Goal: Task Accomplishment & Management: Manage account settings

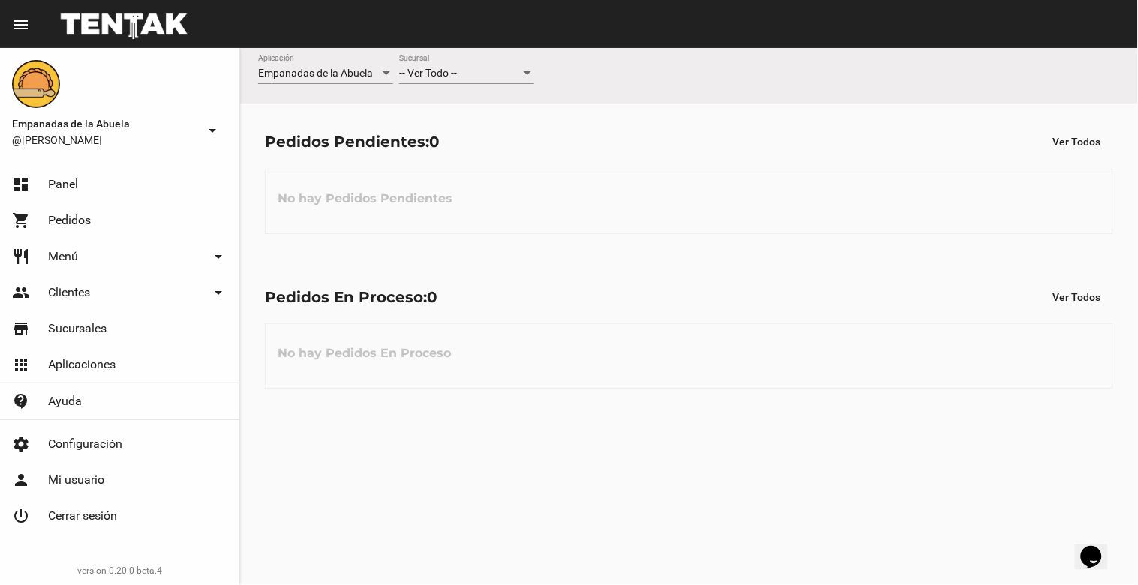
click at [476, 84] on div "-- Ver Todo -- Sucursal" at bounding box center [466, 76] width 135 height 43
click at [482, 83] on div "-- Ver Todo -- Sucursal" at bounding box center [466, 69] width 135 height 29
click at [486, 131] on span "Lomas de Zamora" at bounding box center [466, 137] width 135 height 32
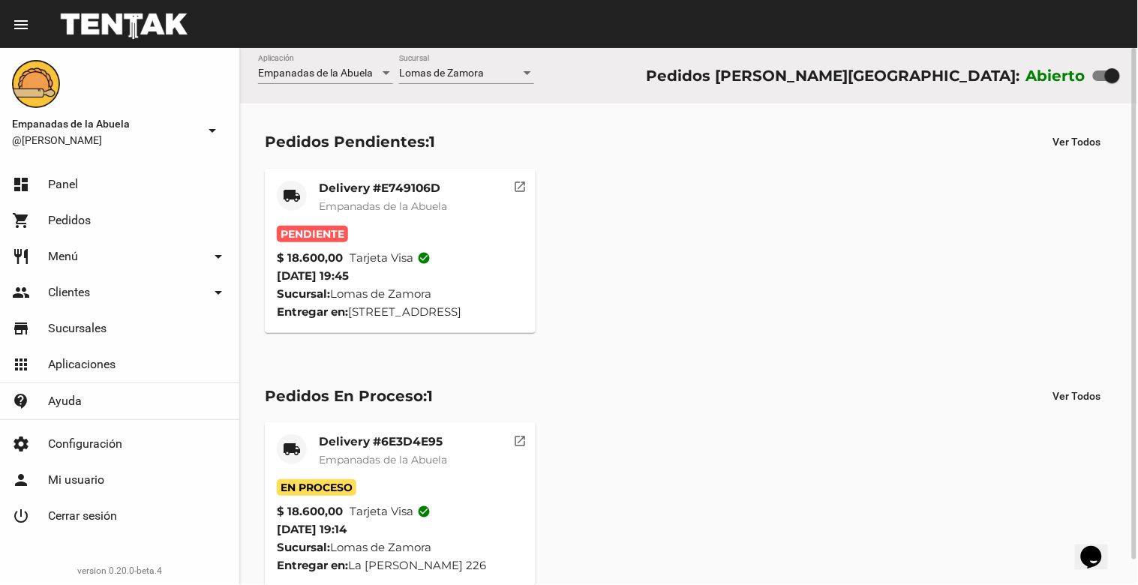
click at [366, 196] on div "Delivery #E749106D Empanadas de la Abuela" at bounding box center [383, 203] width 128 height 45
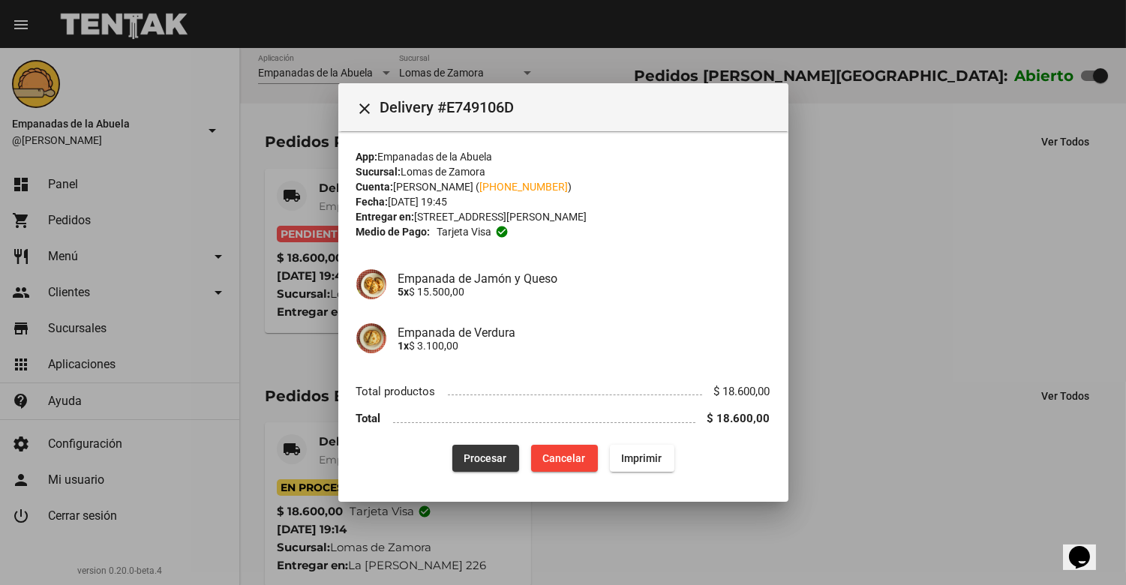
click at [479, 455] on span "Procesar" at bounding box center [485, 458] width 43 height 12
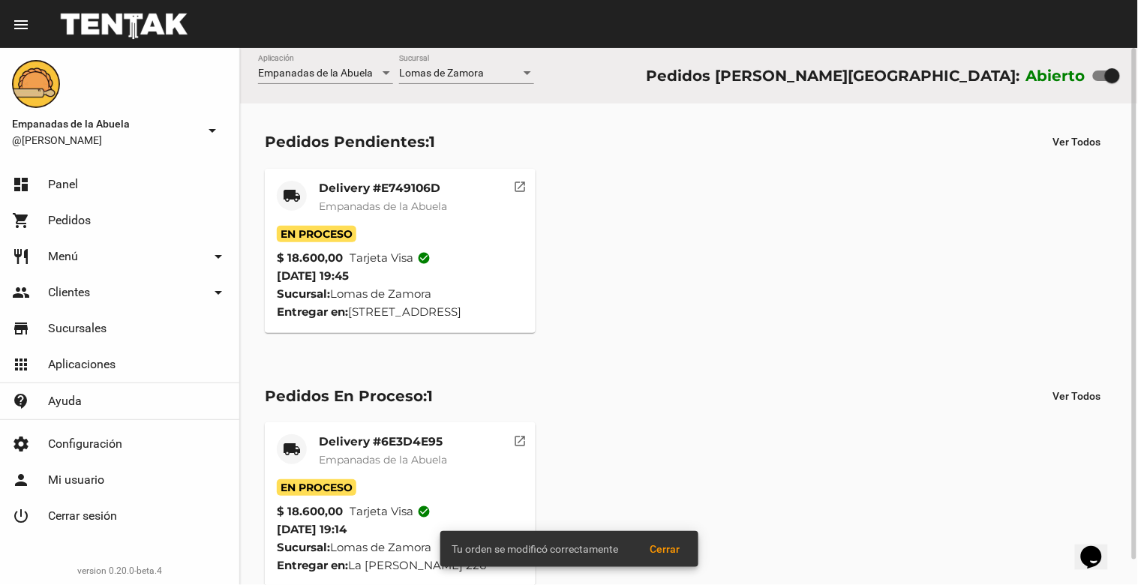
click at [363, 218] on div "Delivery #E749106D Empanadas de la Abuela" at bounding box center [383, 203] width 128 height 45
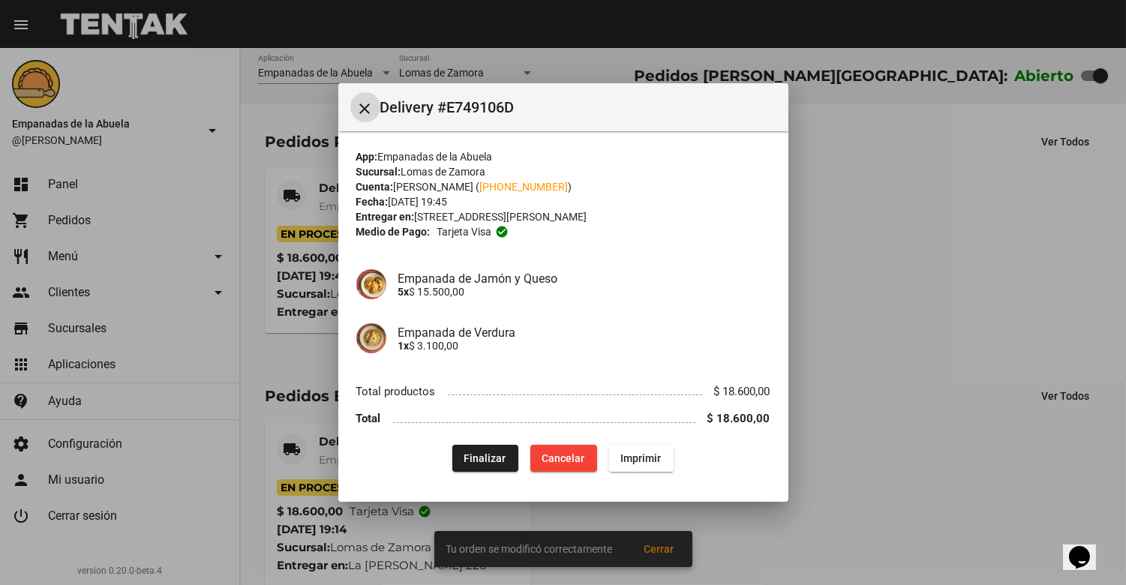
click at [639, 443] on div "App: Empanadas de la Abuela Sucursal: [PERSON_NAME] Cuenta: [PERSON_NAME] ( [PH…" at bounding box center [563, 310] width 414 height 323
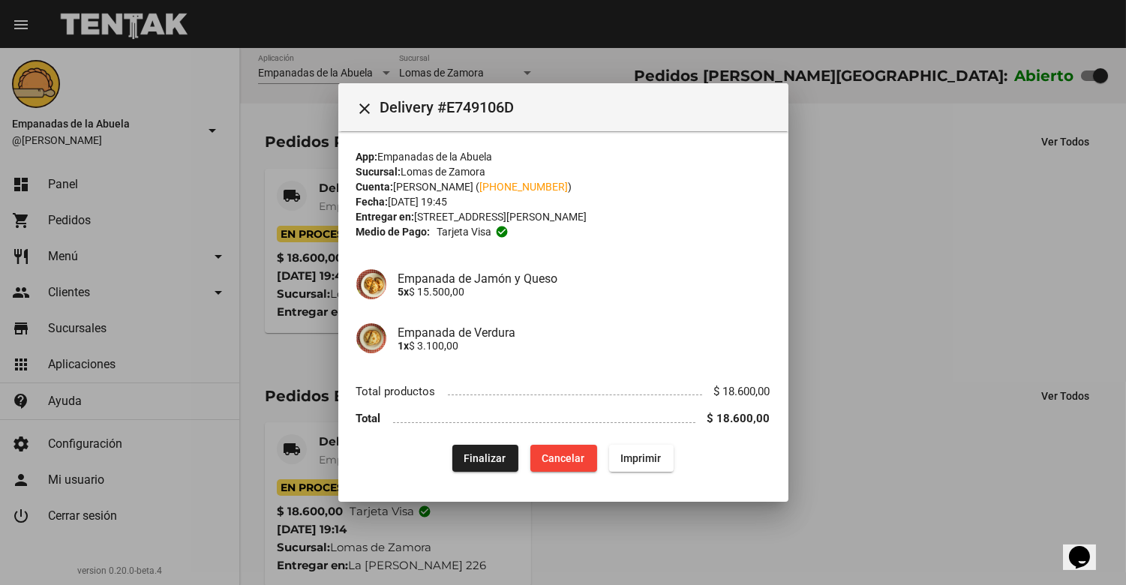
click at [642, 458] on span "Imprimir" at bounding box center [641, 458] width 41 height 12
click at [362, 102] on mat-icon "close" at bounding box center [365, 109] width 18 height 18
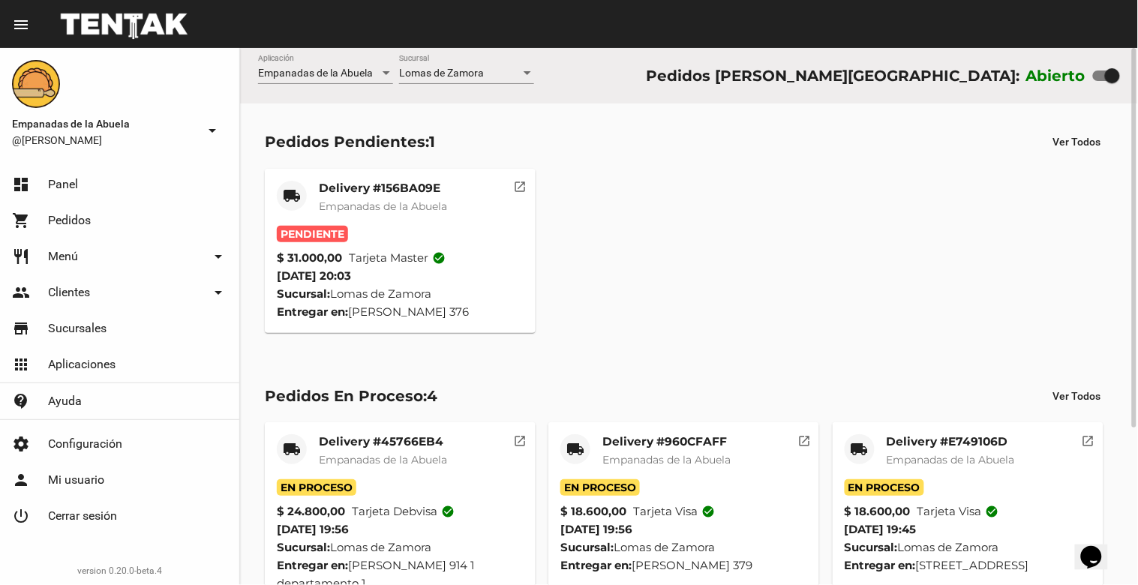
click at [385, 200] on span "Empanadas de la Abuela" at bounding box center [383, 207] width 128 height 14
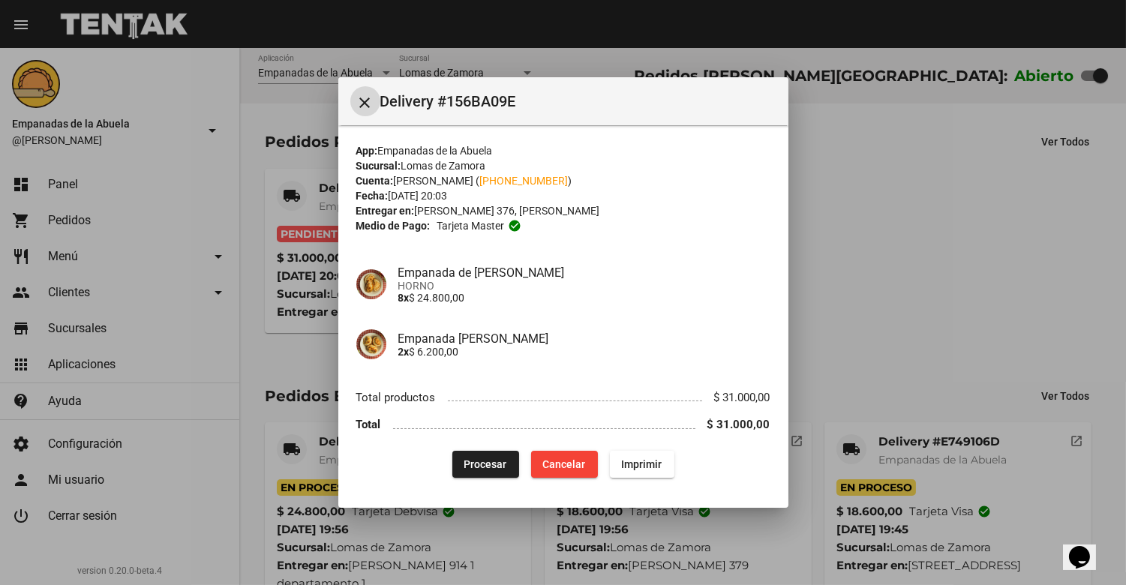
click at [455, 458] on button "Procesar" at bounding box center [485, 464] width 67 height 27
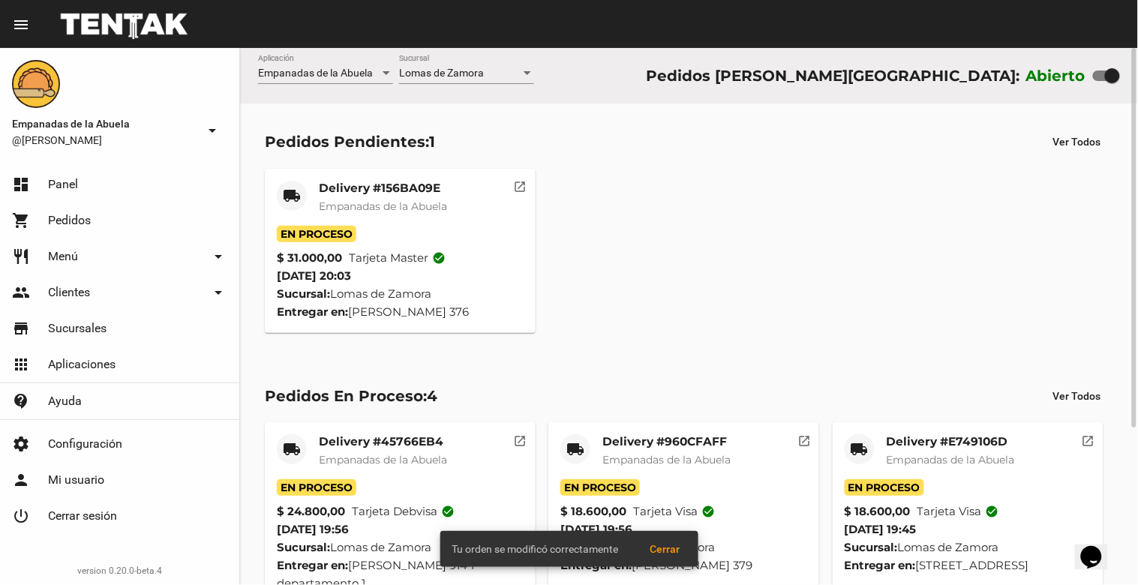
click at [380, 197] on div "Delivery #156BA09E Empanadas de la Abuela" at bounding box center [383, 203] width 128 height 45
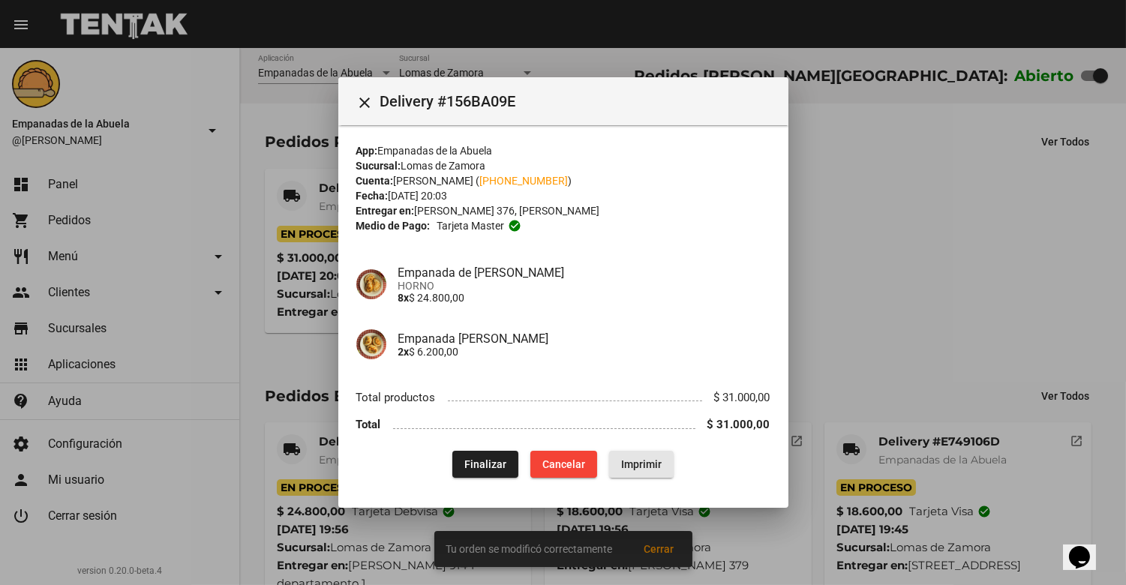
drag, startPoint x: 625, startPoint y: 460, endPoint x: 855, endPoint y: 509, distance: 235.5
click at [627, 460] on span "Imprimir" at bounding box center [641, 464] width 41 height 12
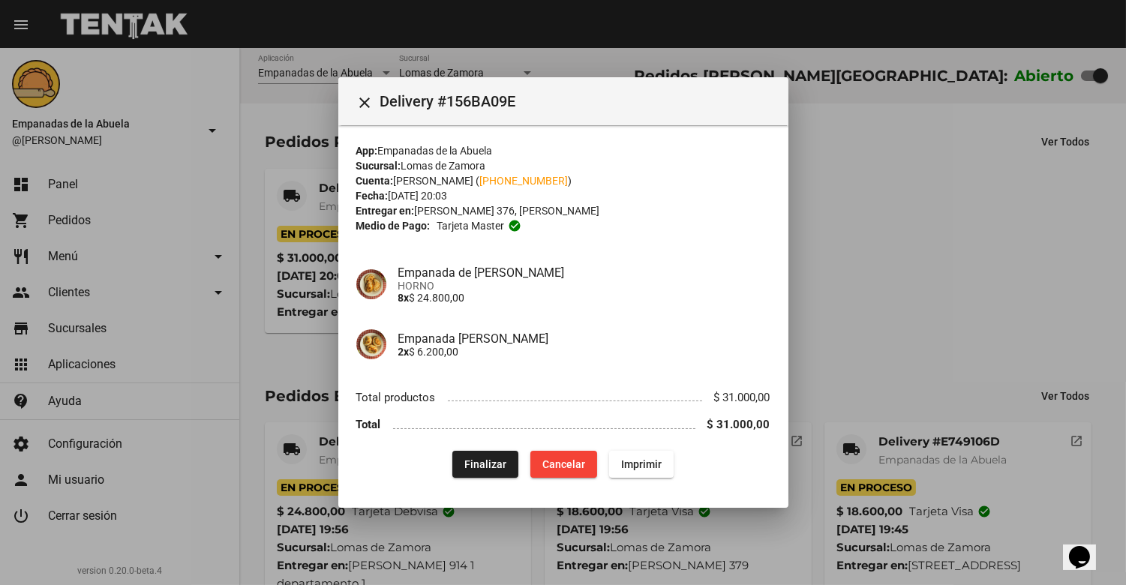
click at [369, 101] on mat-icon "close" at bounding box center [365, 103] width 18 height 18
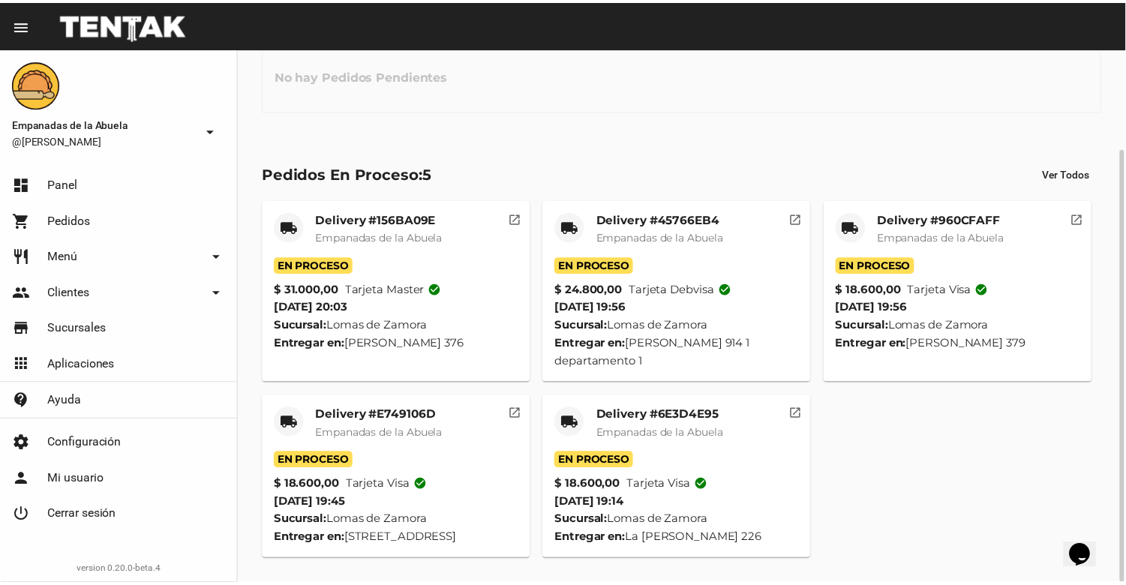
scroll to position [123, 0]
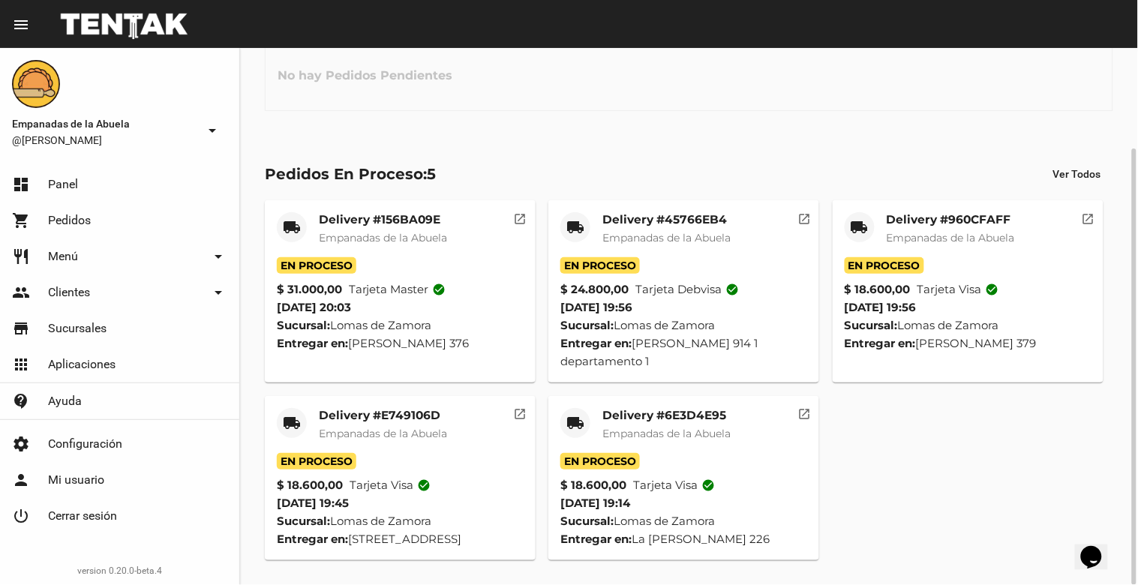
click at [669, 417] on mat-card-title "Delivery #6E3D4E95" at bounding box center [667, 415] width 128 height 15
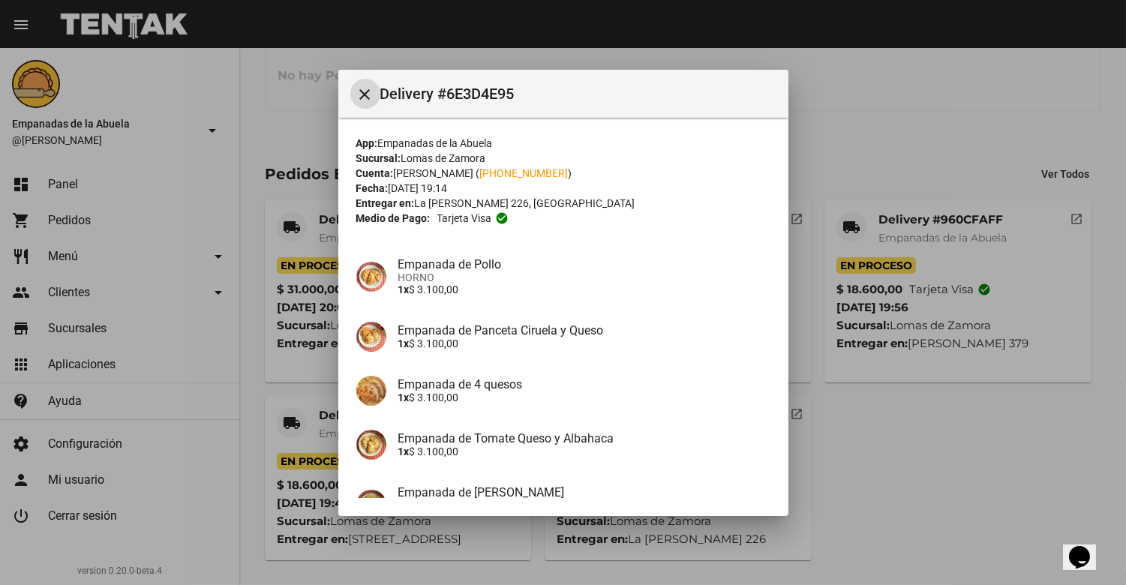
scroll to position [212, 0]
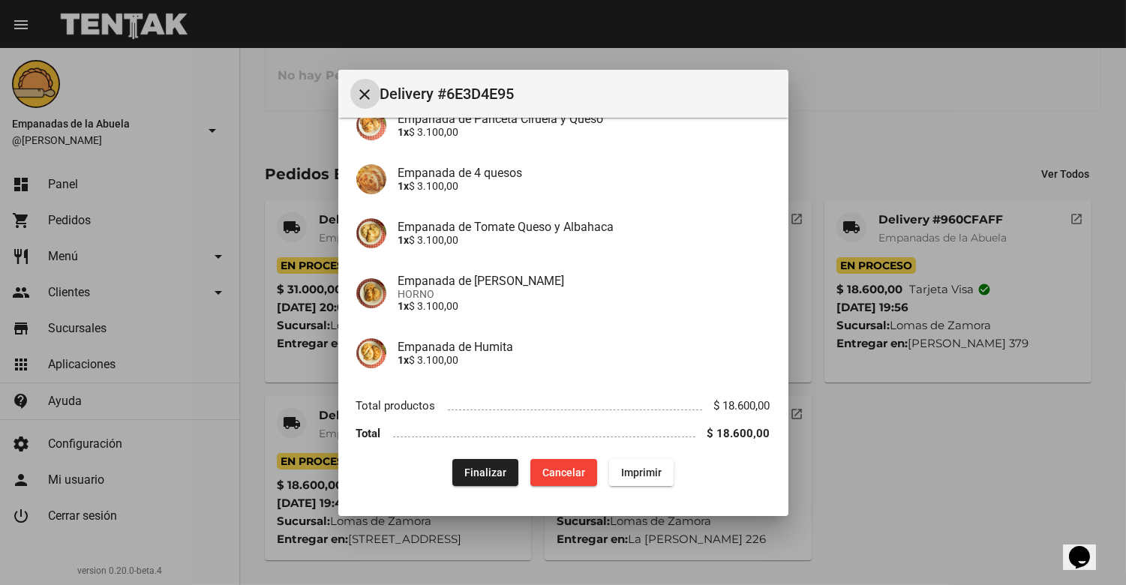
click at [470, 476] on span "Finalizar" at bounding box center [485, 473] width 42 height 12
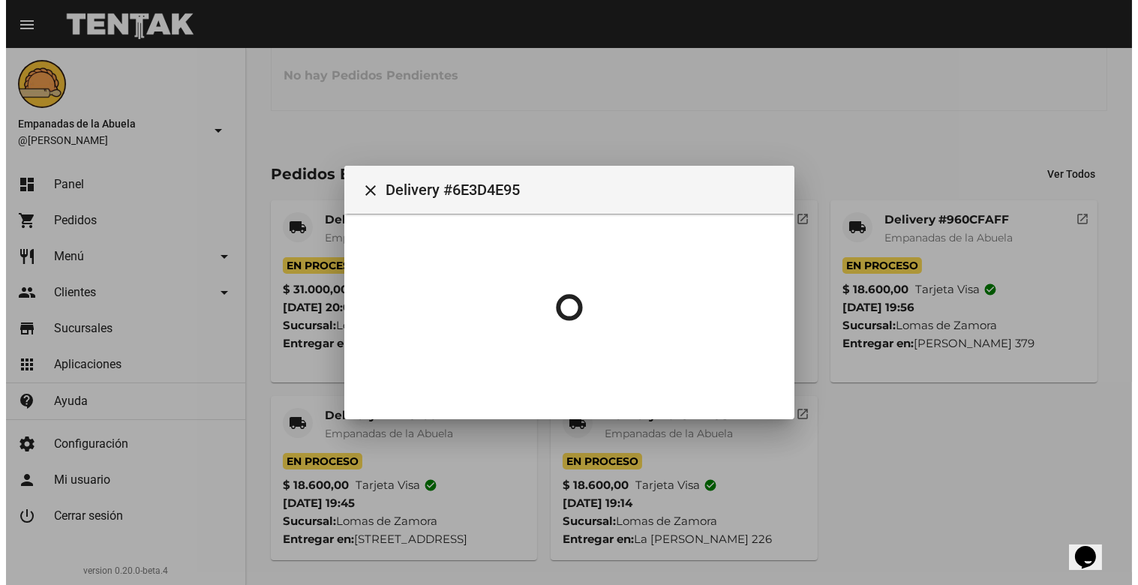
scroll to position [0, 0]
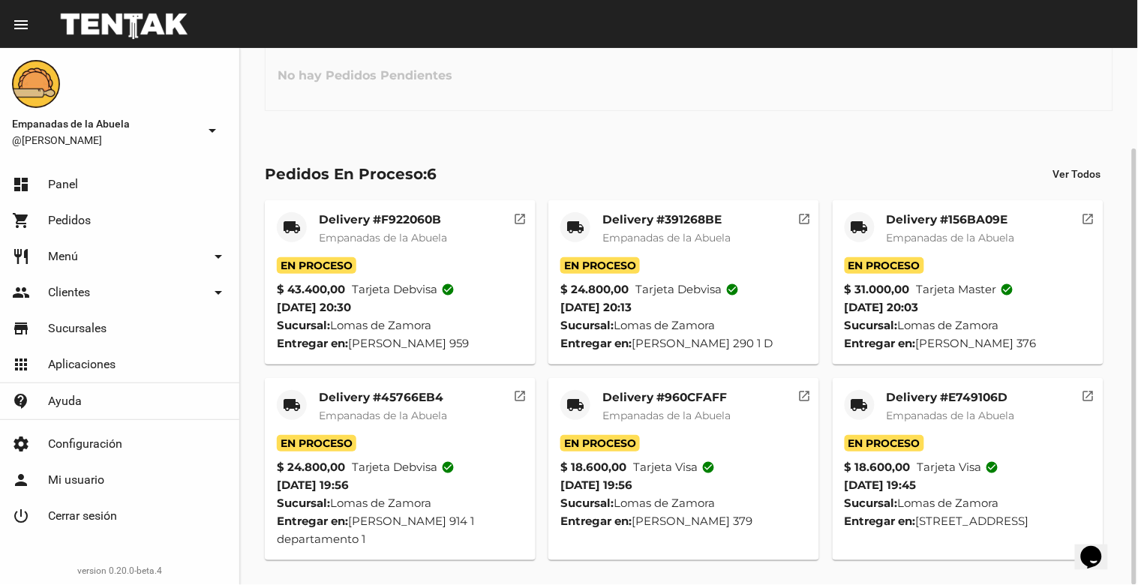
click at [947, 401] on mat-card-title "Delivery #E749106D" at bounding box center [951, 397] width 128 height 15
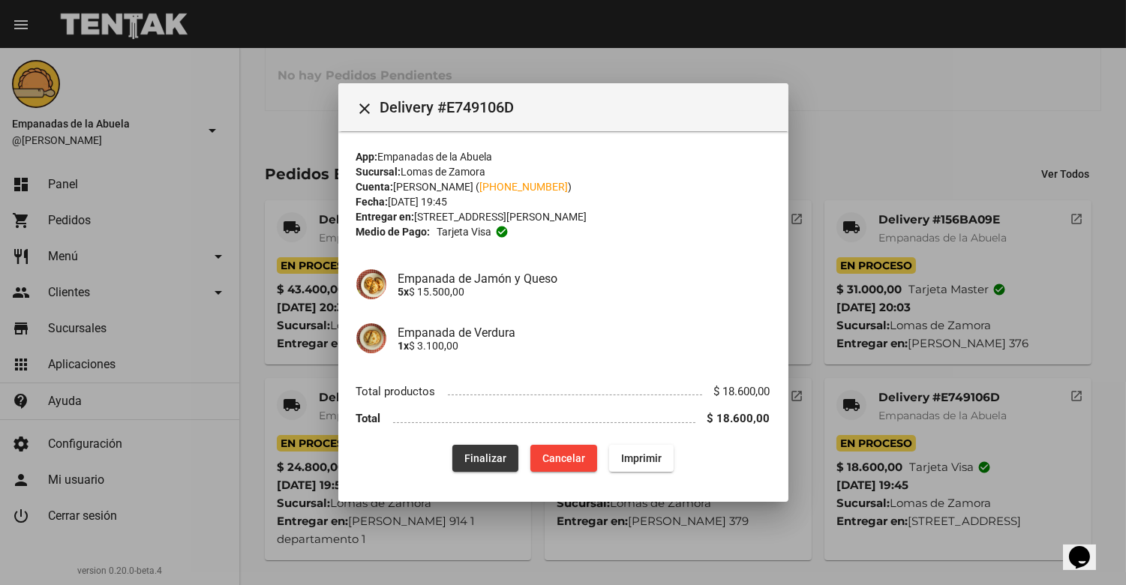
click at [488, 455] on span "Finalizar" at bounding box center [485, 458] width 42 height 12
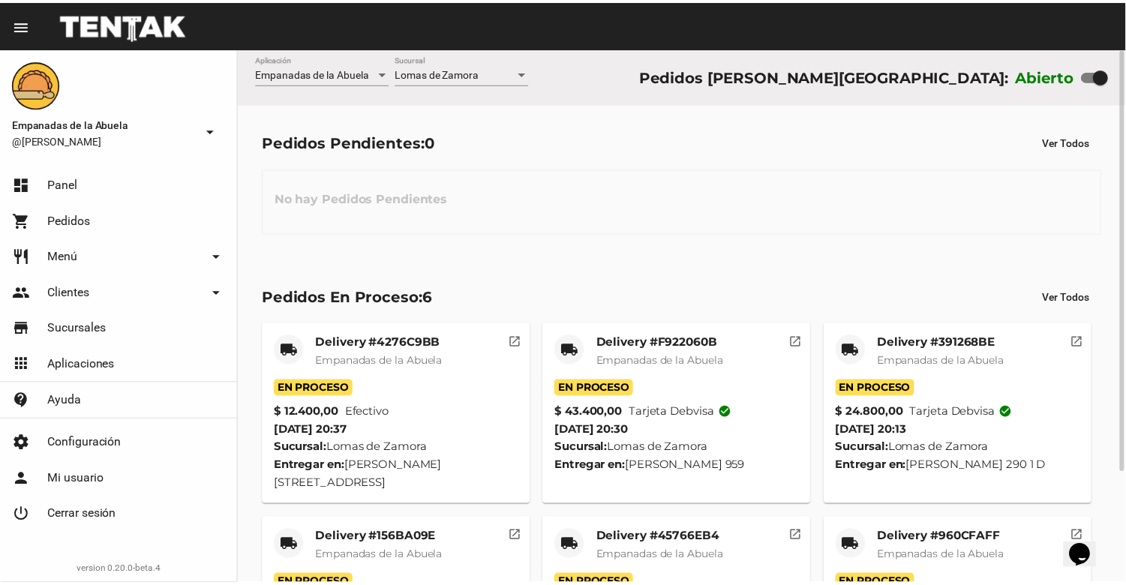
scroll to position [141, 0]
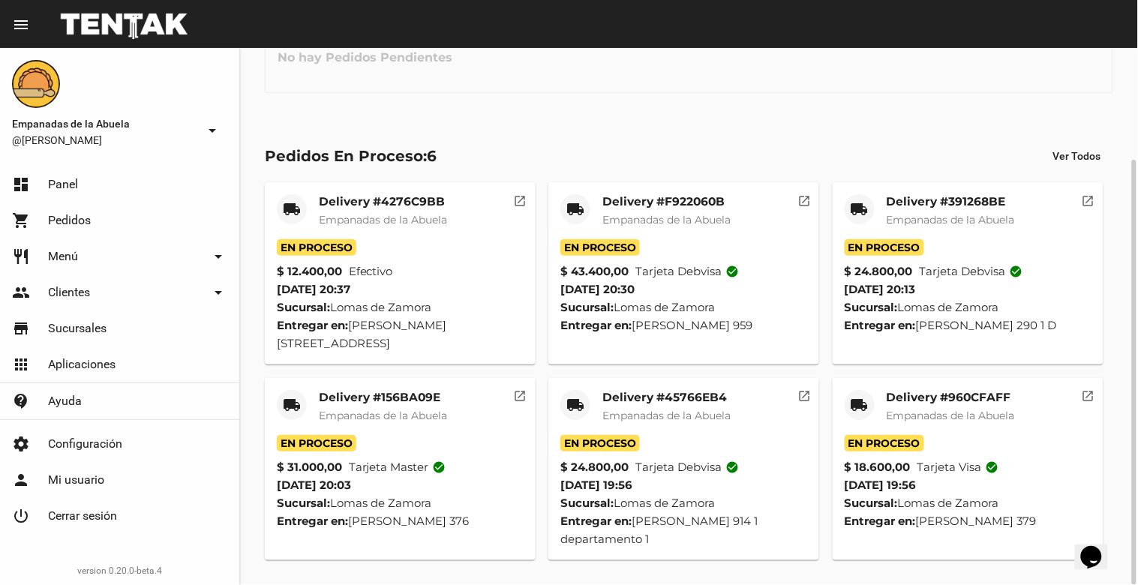
click at [656, 396] on mat-card-title "Delivery #45766EB4" at bounding box center [667, 397] width 128 height 15
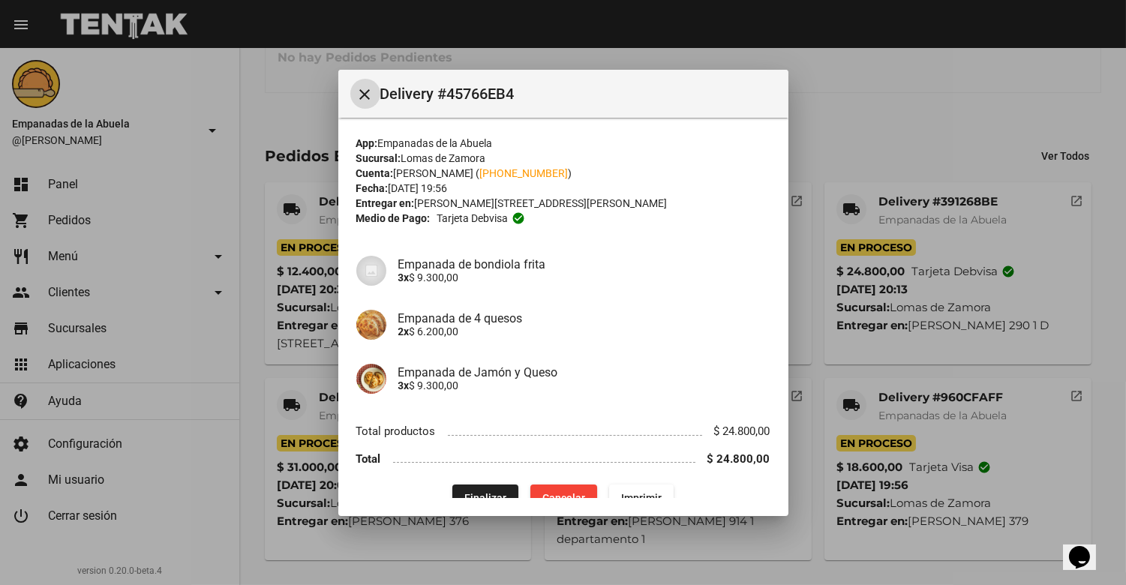
scroll to position [26, 0]
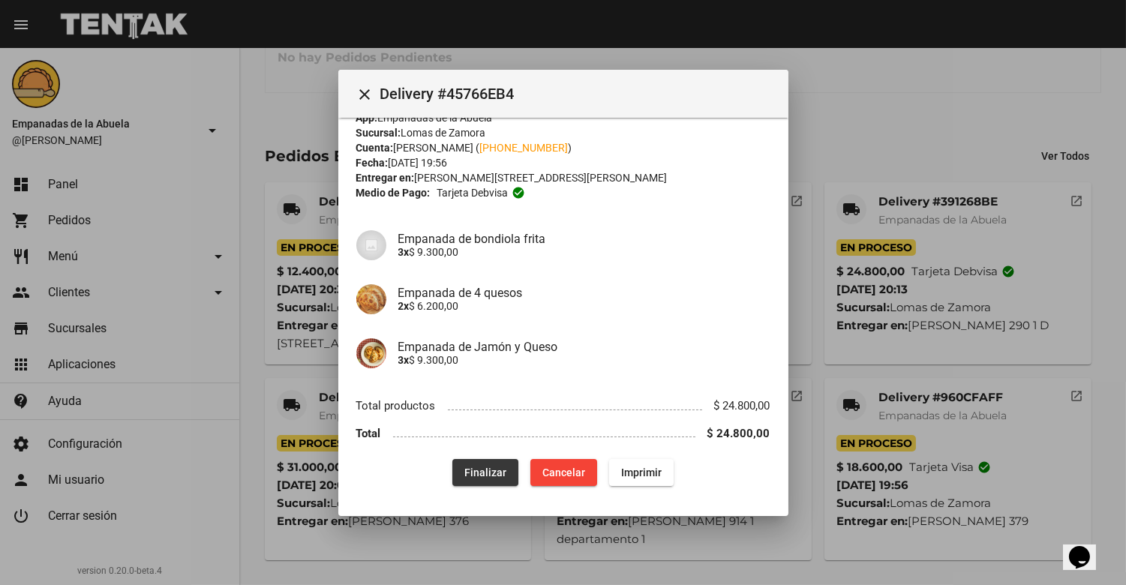
click at [465, 467] on span "Finalizar" at bounding box center [485, 473] width 42 height 12
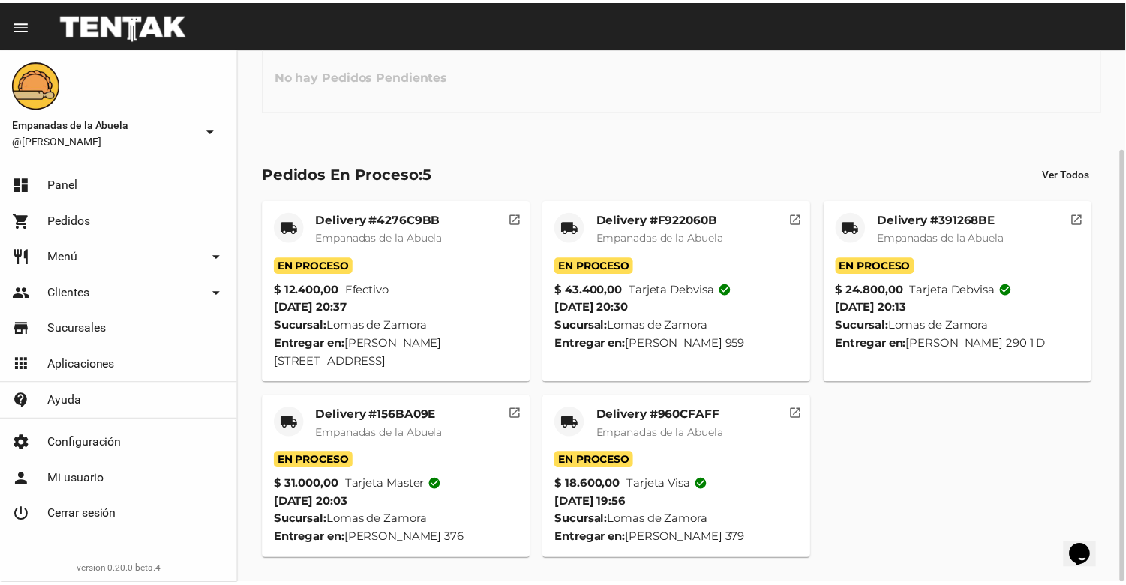
scroll to position [123, 0]
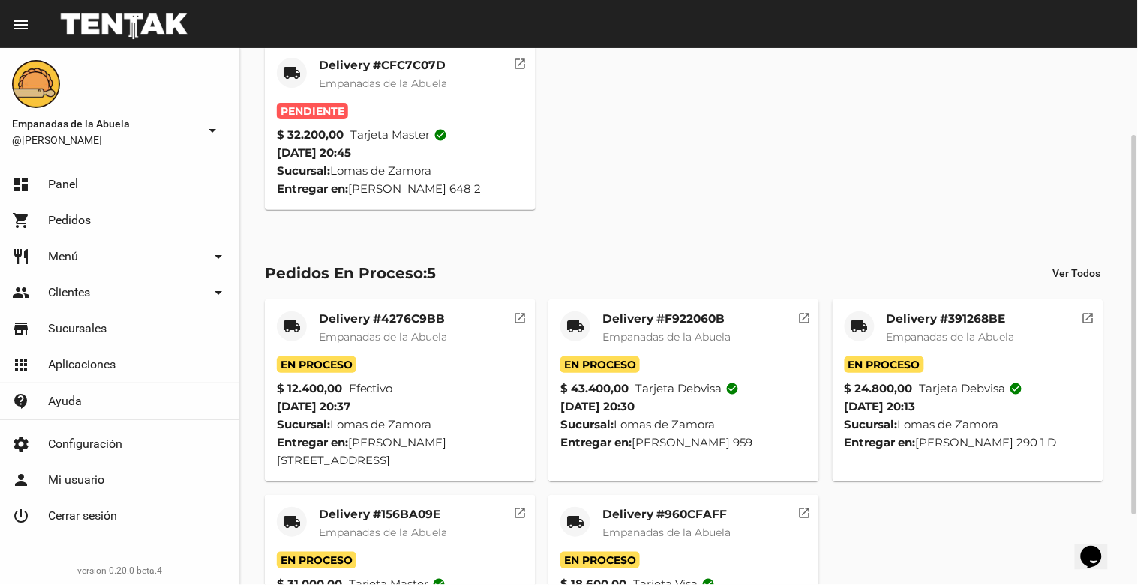
click at [368, 72] on div "Delivery #CFC7C07D Empanadas de la Abuela" at bounding box center [383, 80] width 128 height 45
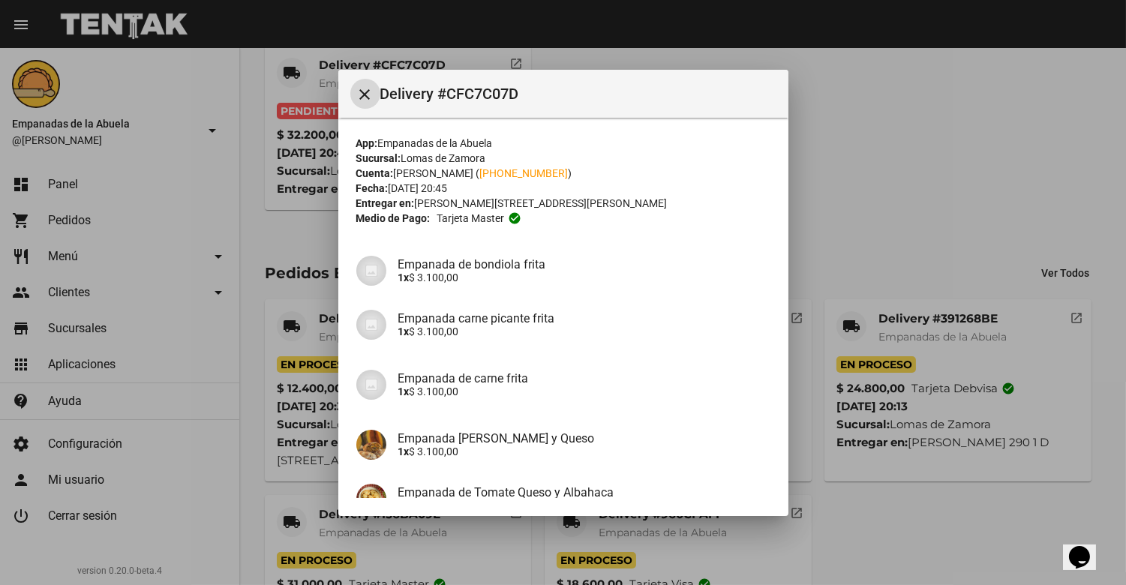
scroll to position [266, 0]
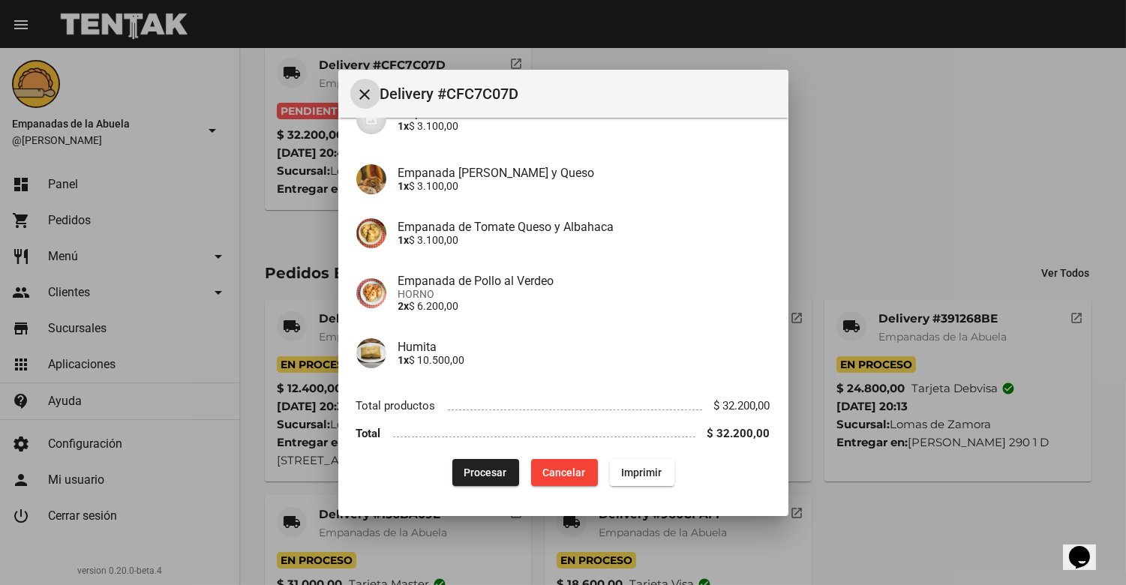
click at [469, 469] on span "Procesar" at bounding box center [485, 473] width 43 height 12
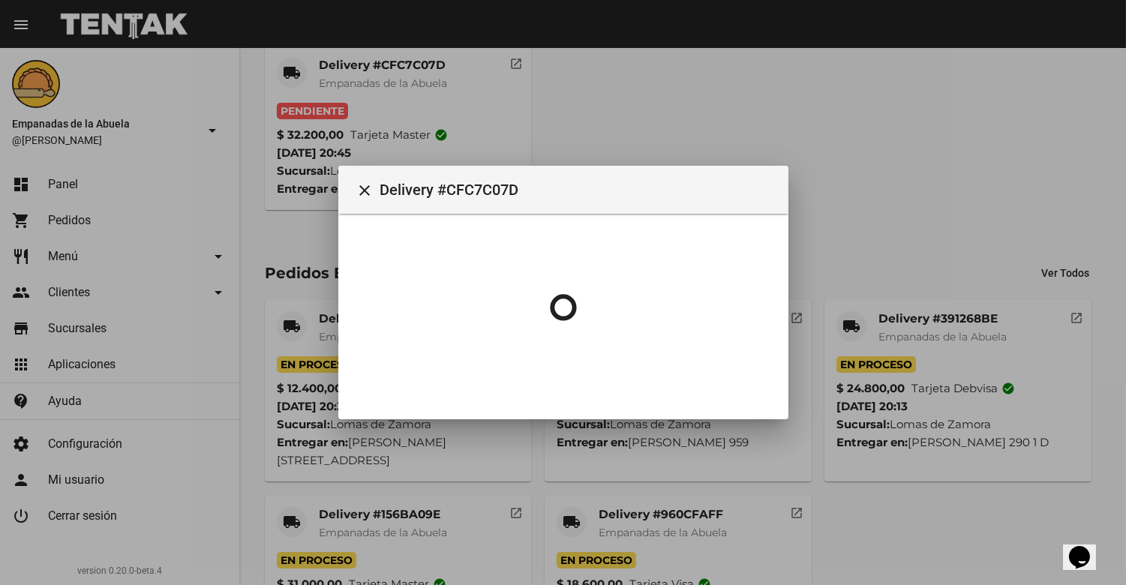
scroll to position [0, 0]
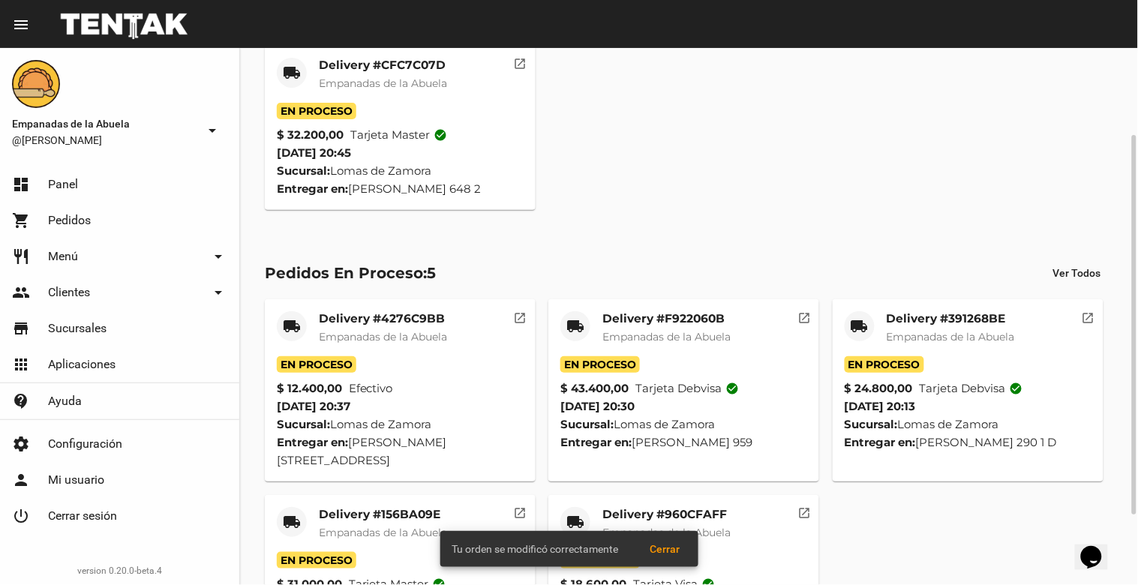
click at [365, 81] on span "Empanadas de la Abuela" at bounding box center [383, 84] width 128 height 14
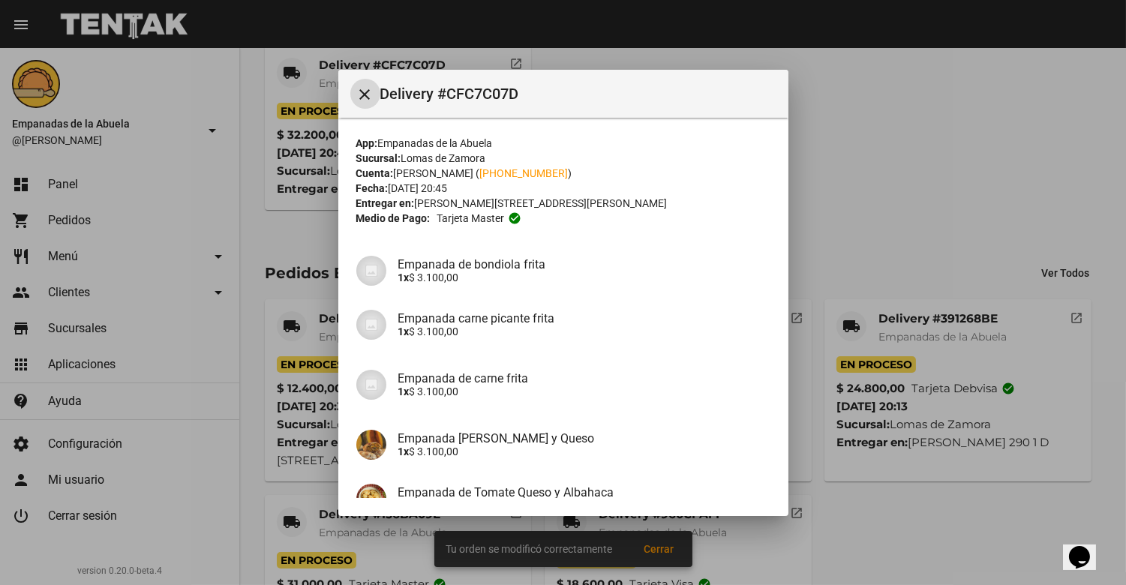
scroll to position [266, 0]
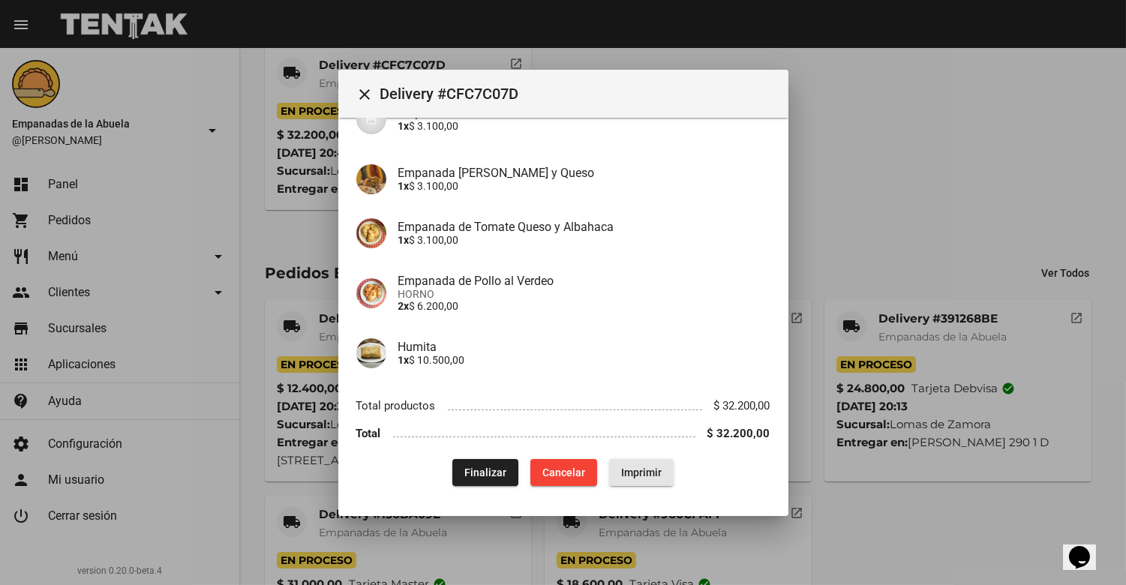
click at [633, 467] on span "Imprimir" at bounding box center [641, 473] width 41 height 12
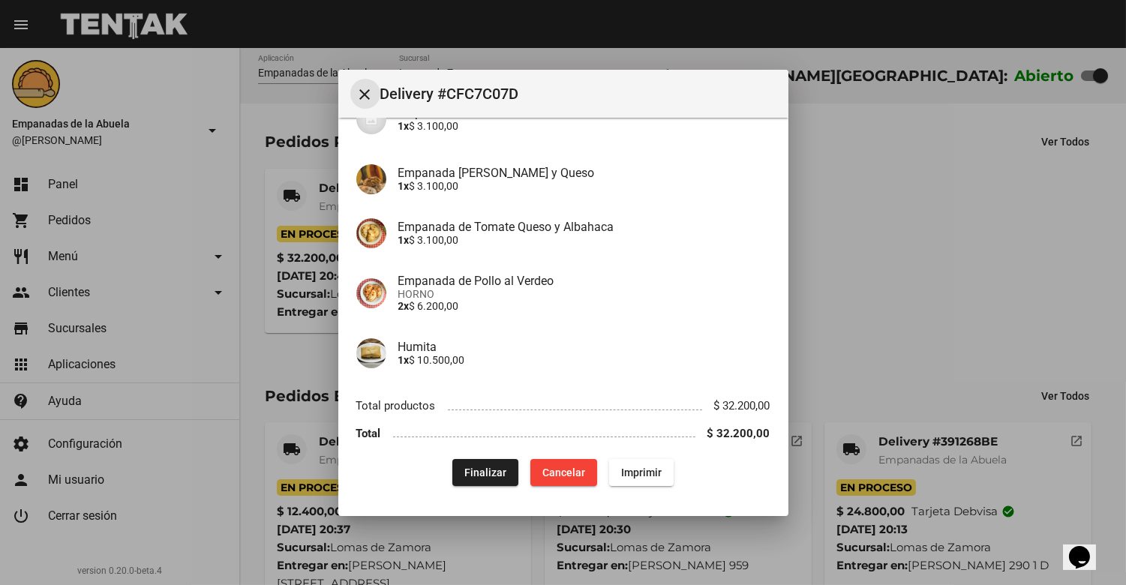
click at [353, 92] on button "close" at bounding box center [365, 94] width 30 height 30
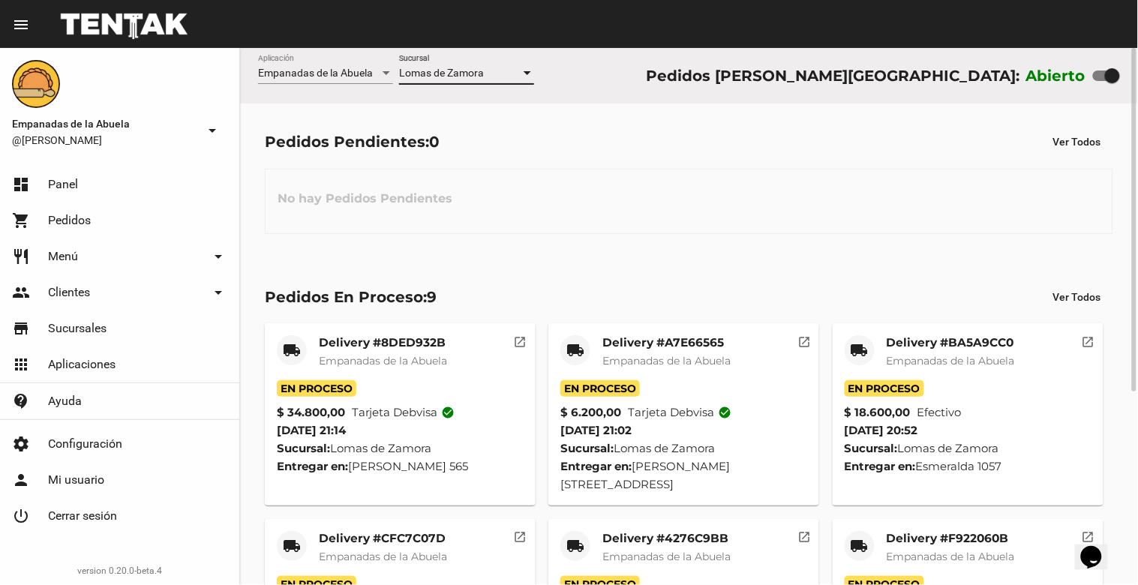
click at [497, 68] on div "Lomas de Zamora" at bounding box center [460, 74] width 122 height 12
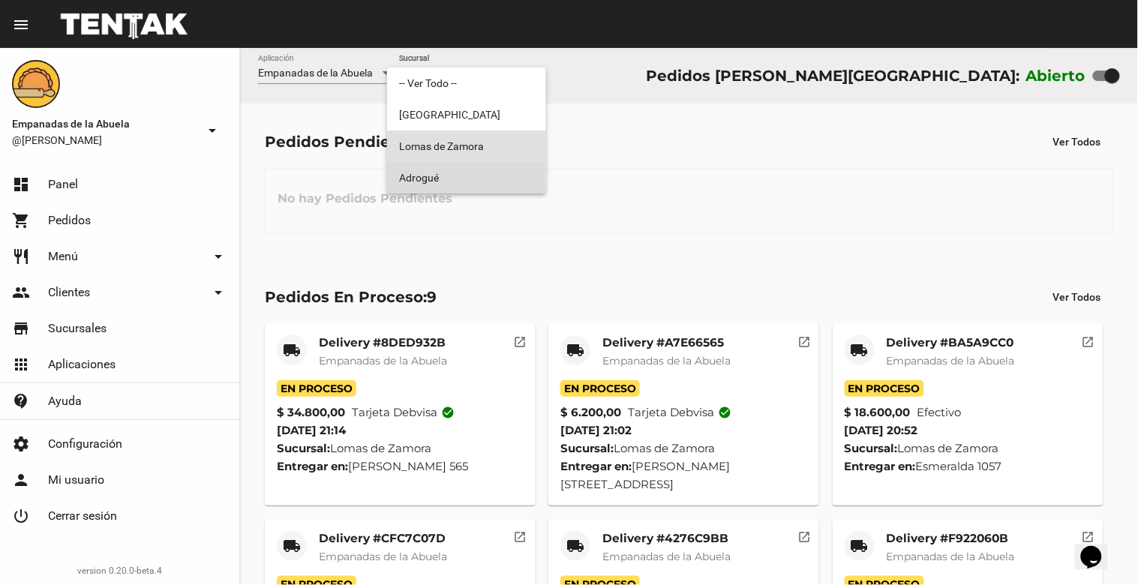
click at [495, 174] on span "Adrogué" at bounding box center [466, 178] width 135 height 32
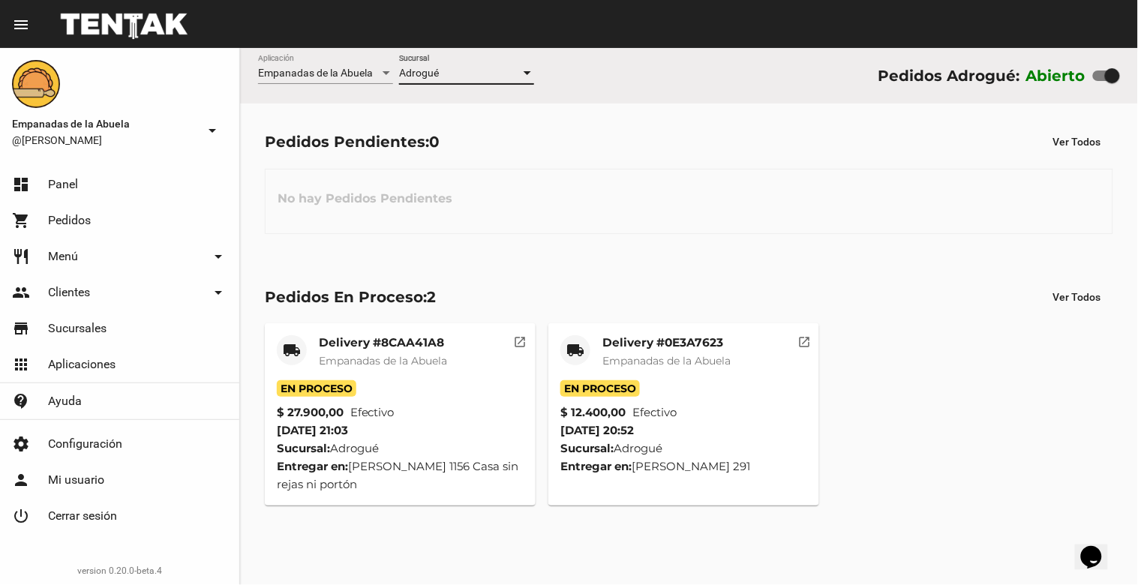
click at [506, 72] on div "Adrogué" at bounding box center [460, 74] width 122 height 12
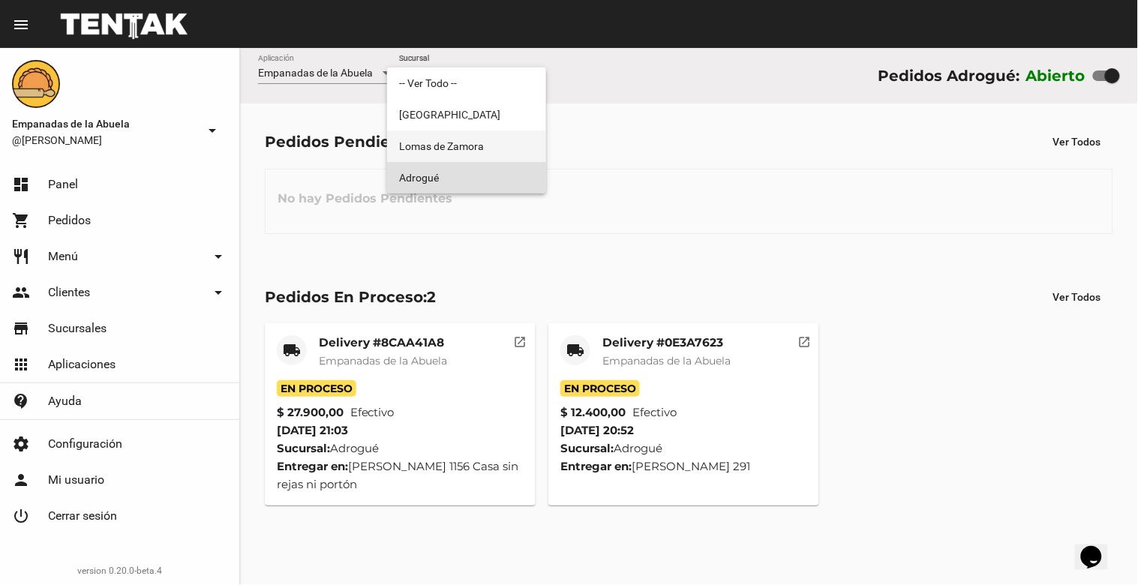
click at [500, 139] on span "Lomas de Zamora" at bounding box center [466, 147] width 135 height 32
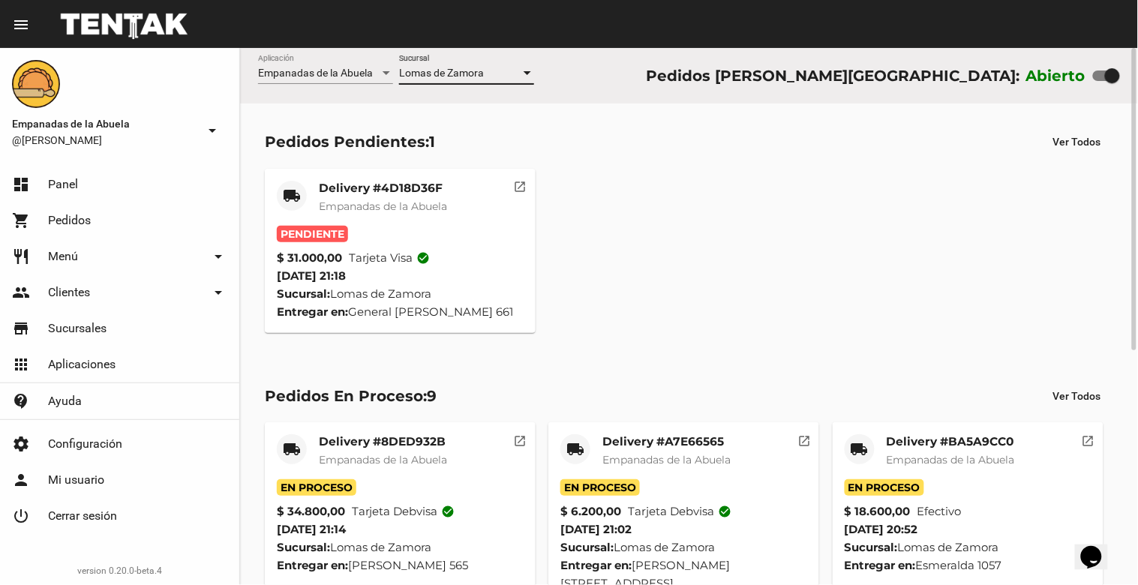
click at [399, 186] on mat-card-title "Delivery #4D18D36F" at bounding box center [383, 188] width 128 height 15
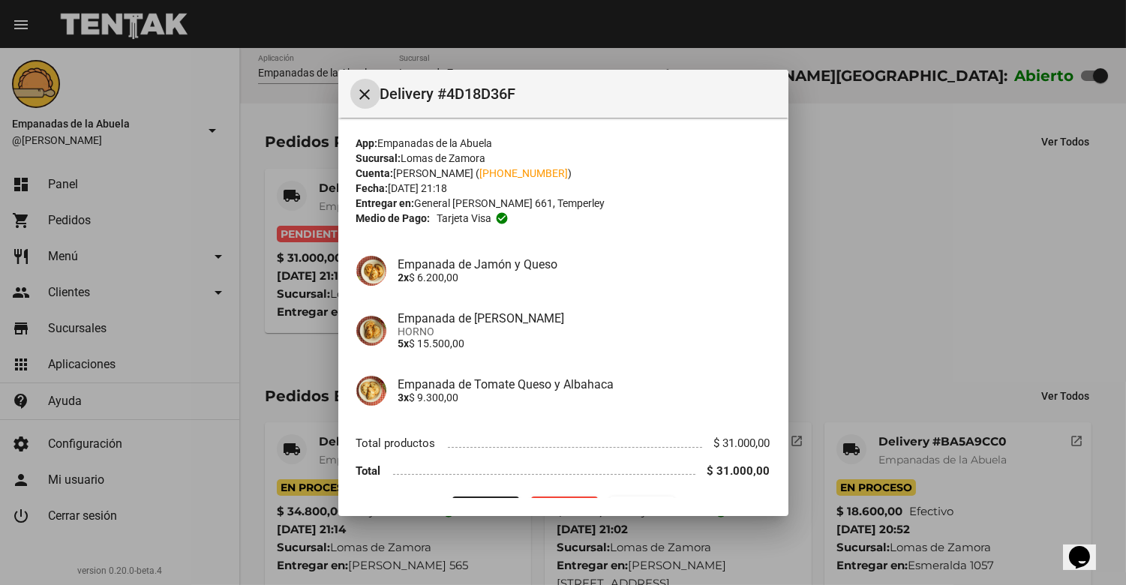
scroll to position [38, 0]
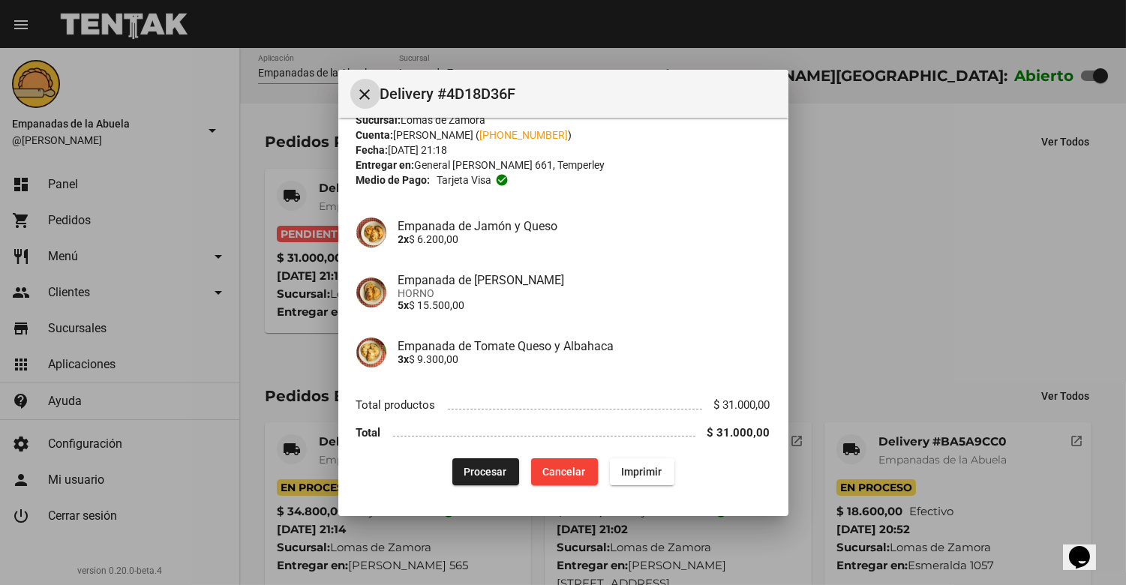
click at [476, 463] on button "Procesar" at bounding box center [485, 471] width 67 height 27
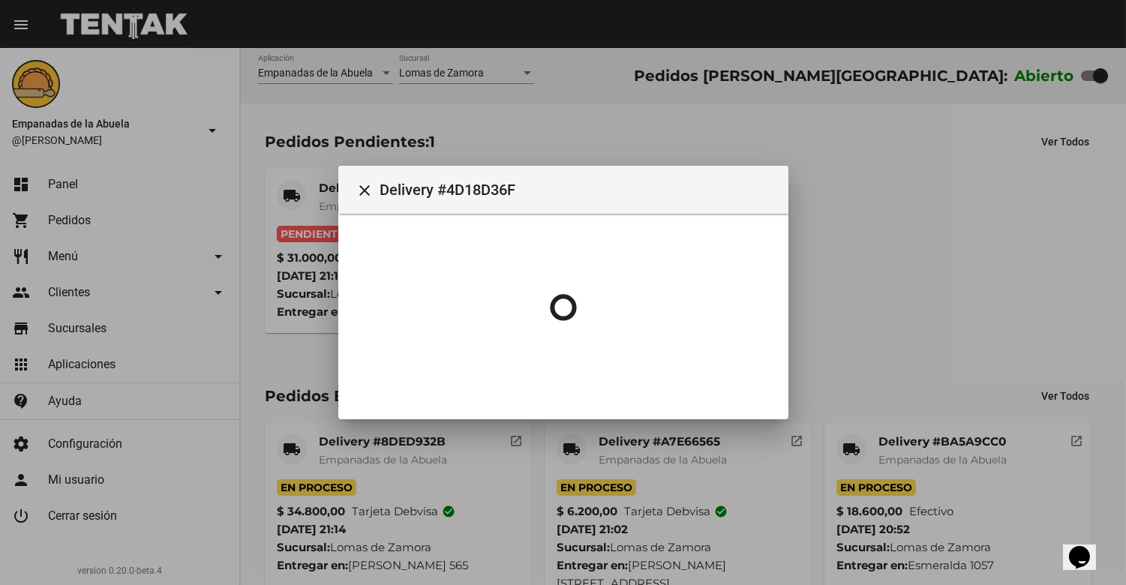
scroll to position [0, 0]
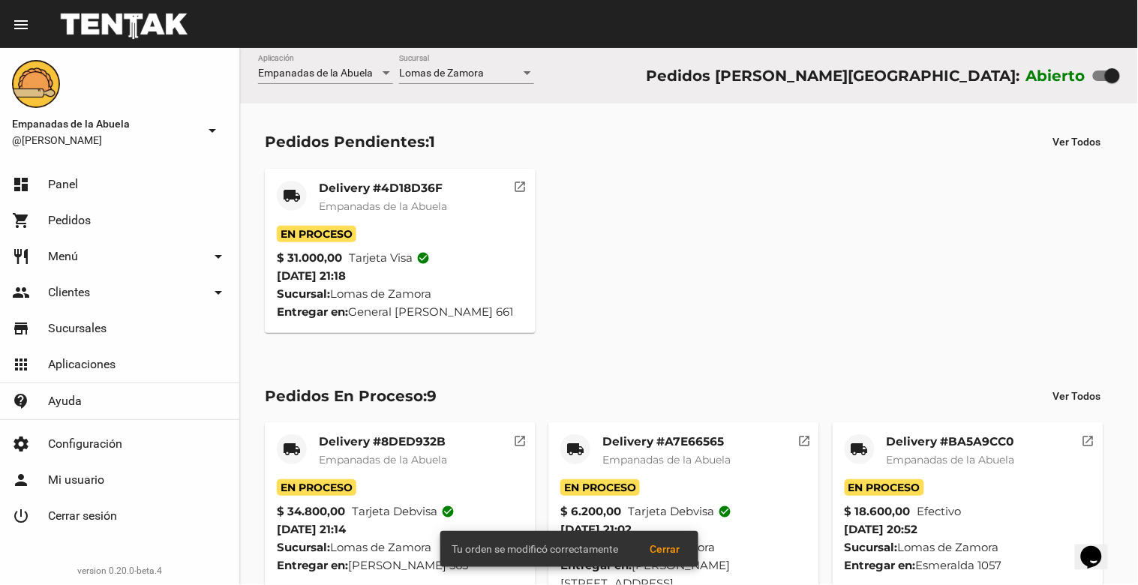
click at [366, 210] on span "Empanadas de la Abuela" at bounding box center [383, 207] width 128 height 14
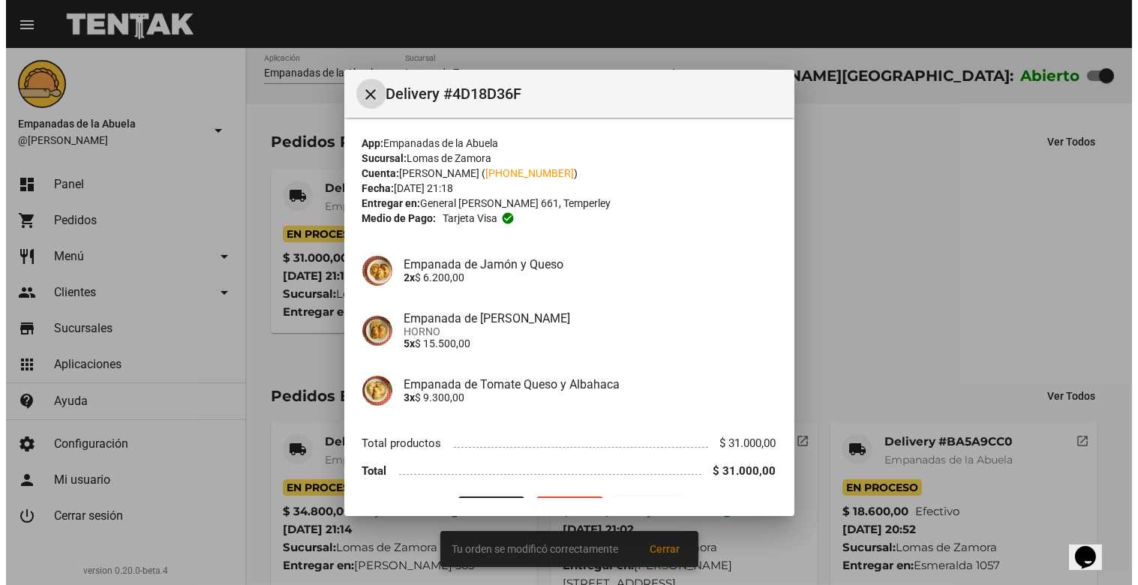
scroll to position [38, 0]
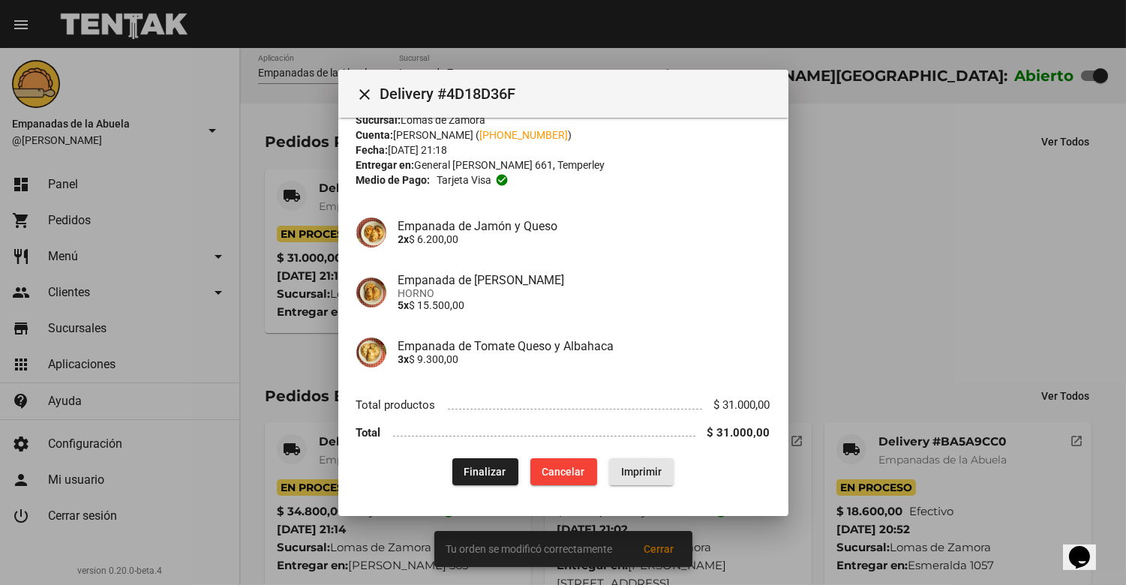
click at [633, 468] on span "Imprimir" at bounding box center [641, 472] width 41 height 12
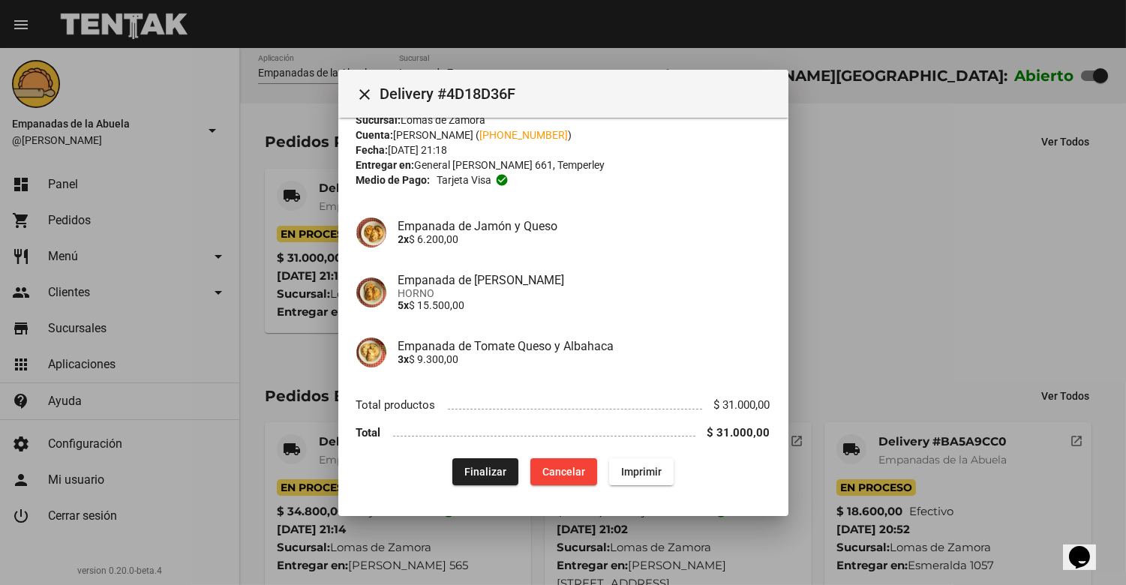
click at [363, 91] on mat-icon "close" at bounding box center [365, 95] width 18 height 18
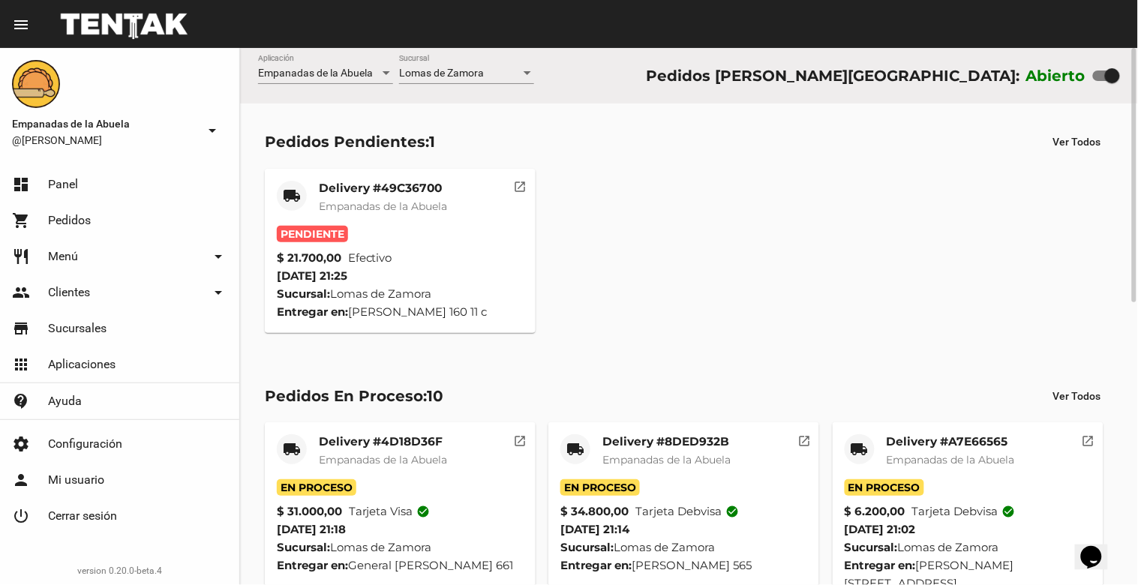
click at [363, 203] on span "Empanadas de la Abuela" at bounding box center [383, 207] width 128 height 14
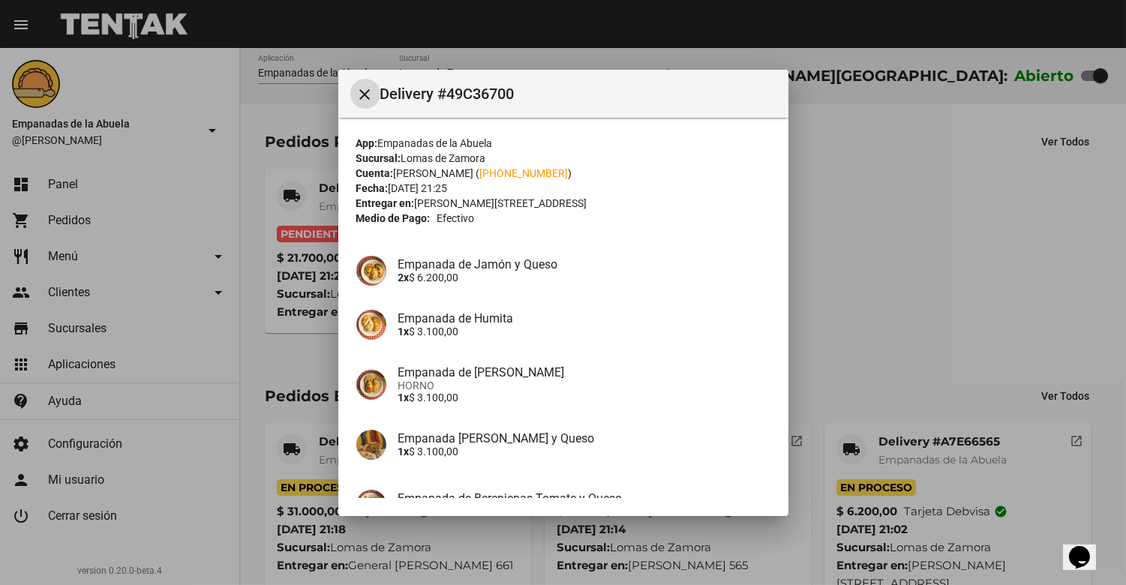
scroll to position [212, 0]
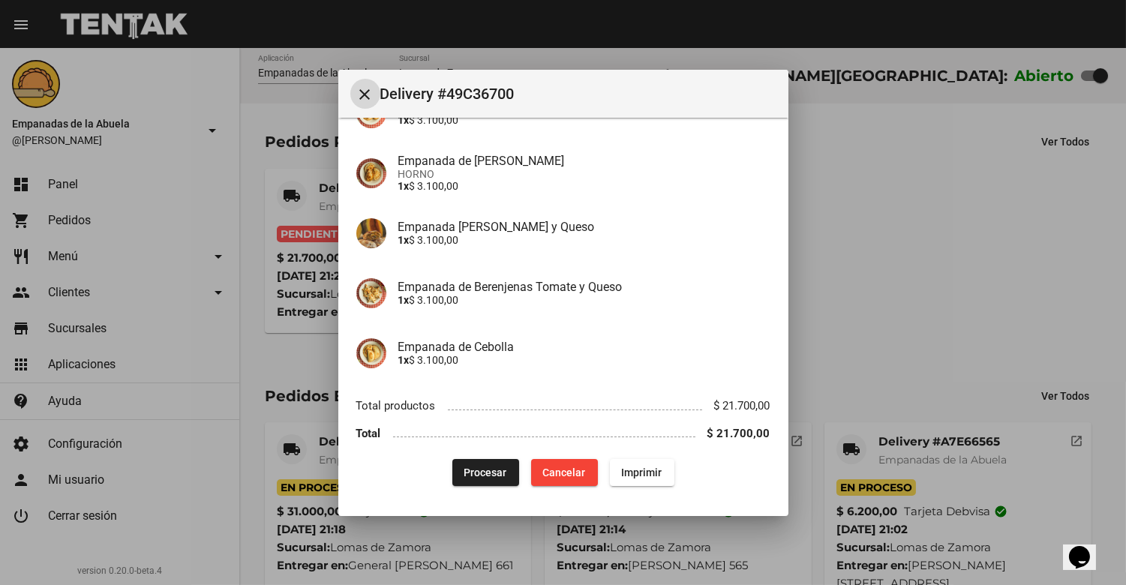
click at [475, 476] on span "Procesar" at bounding box center [485, 473] width 43 height 12
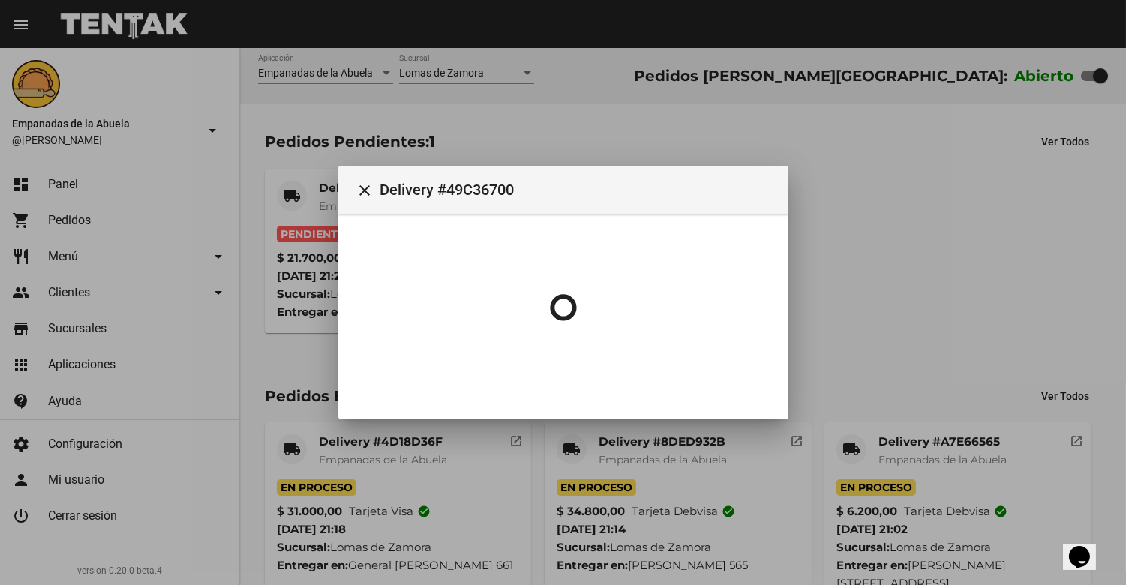
scroll to position [0, 0]
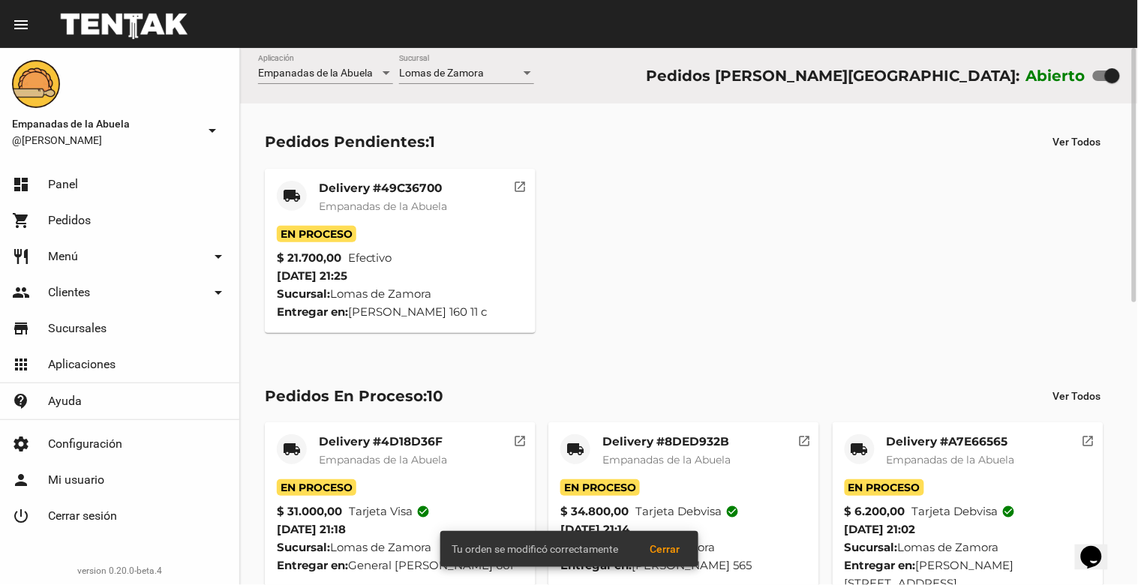
click at [387, 182] on mat-card-title "Delivery #49C36700" at bounding box center [383, 188] width 128 height 15
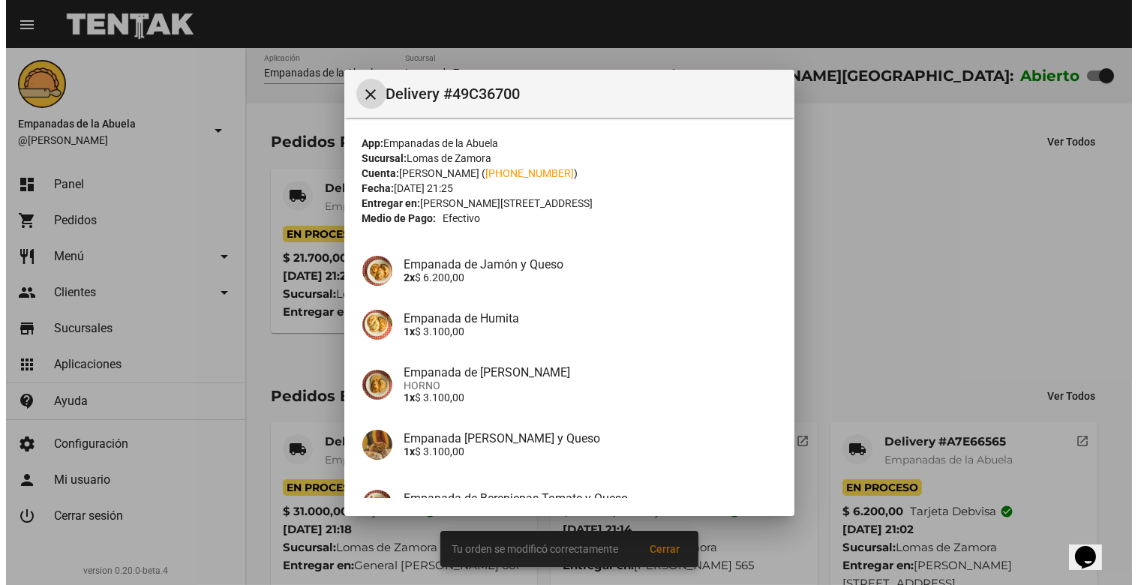
scroll to position [212, 0]
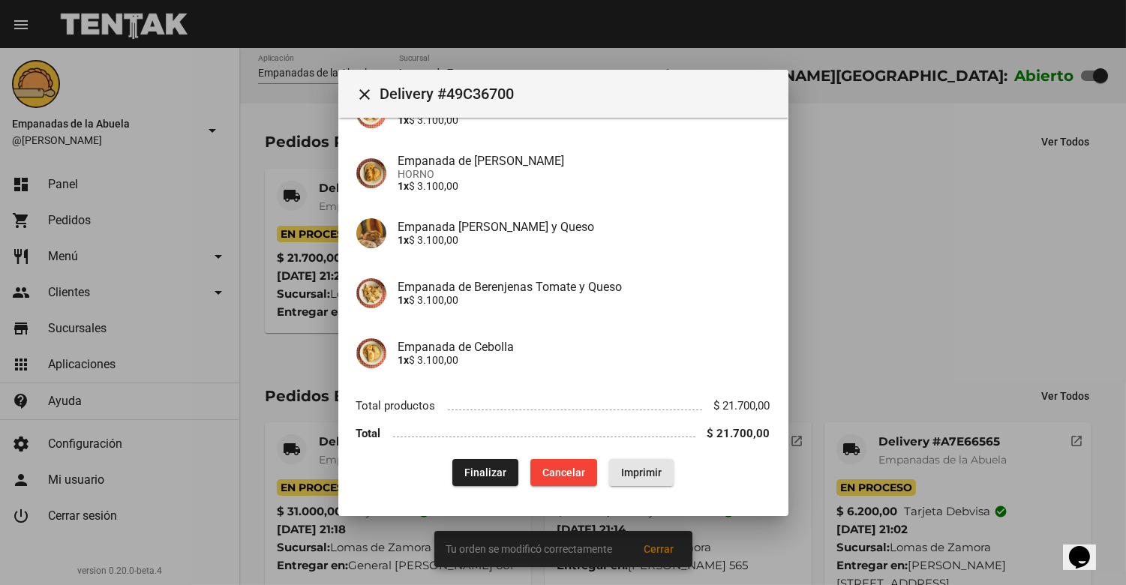
click at [630, 459] on button "Imprimir" at bounding box center [641, 472] width 65 height 27
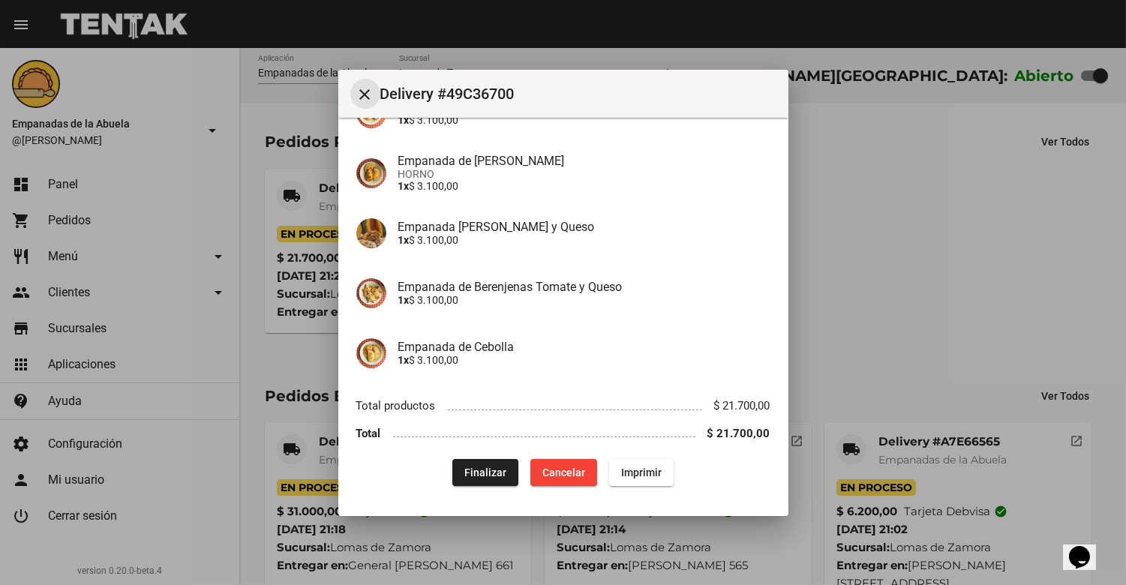
click at [357, 89] on mat-icon "close" at bounding box center [365, 95] width 18 height 18
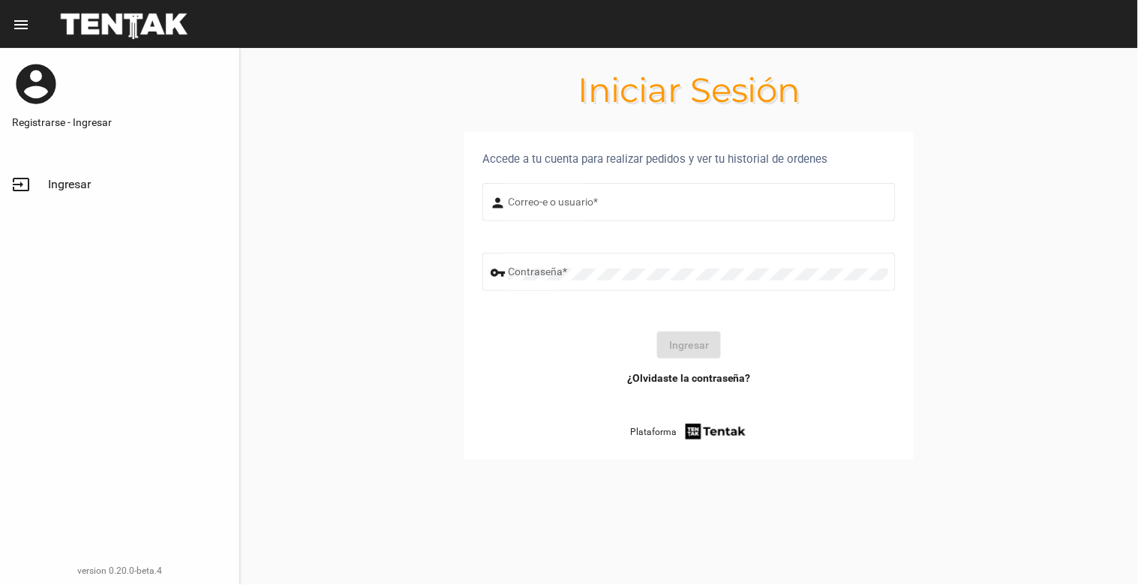
type input "[EMAIL_ADDRESS][DOMAIN_NAME]"
click at [672, 347] on button "Ingresar" at bounding box center [689, 345] width 64 height 27
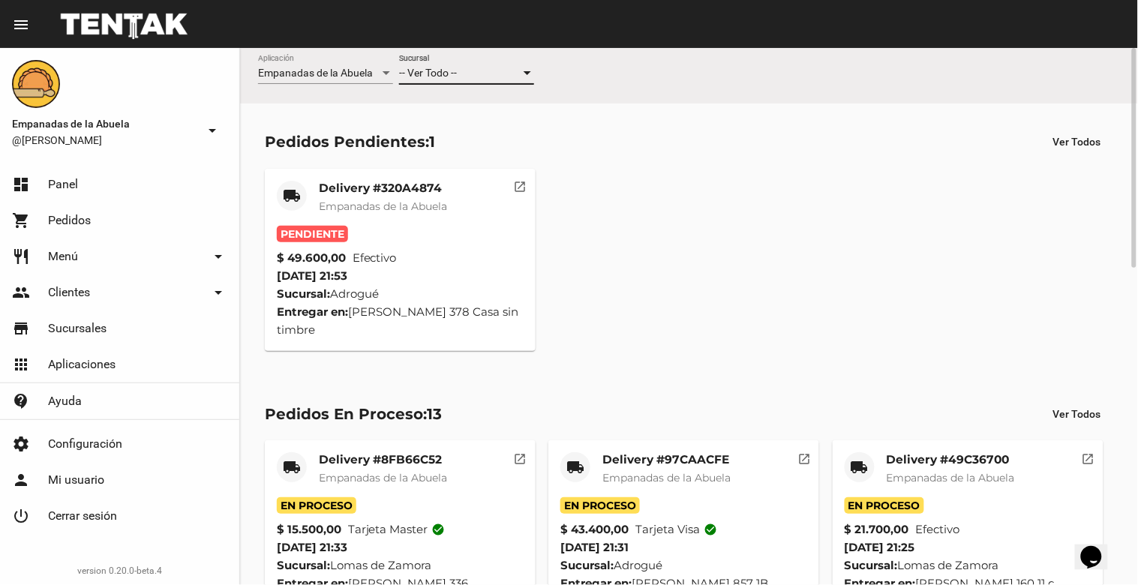
click at [470, 71] on div "-- Ver Todo --" at bounding box center [460, 74] width 122 height 12
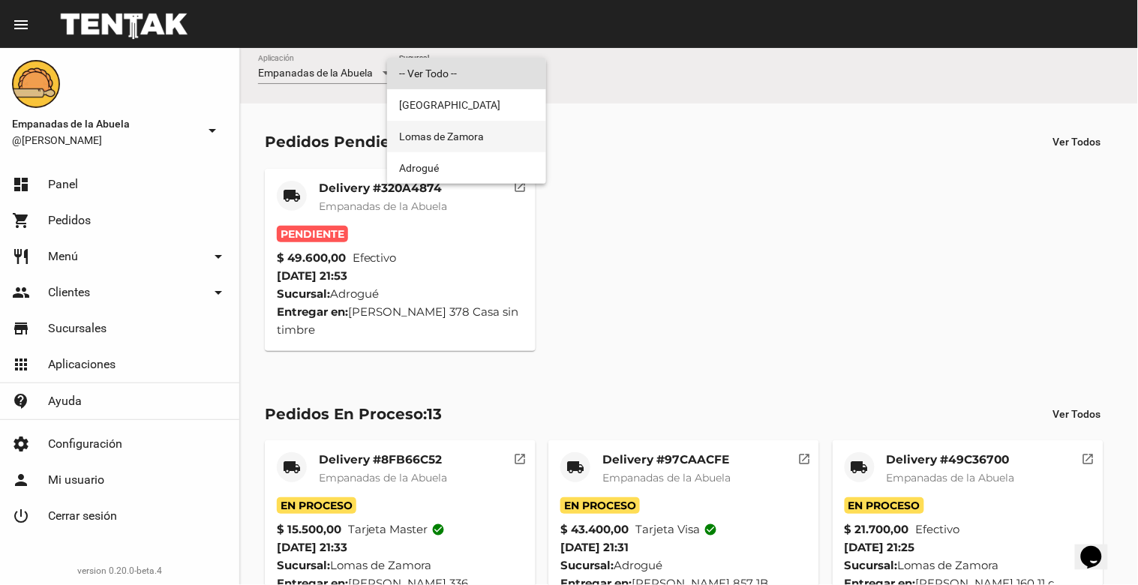
click at [467, 138] on span "Lomas de Zamora" at bounding box center [466, 137] width 135 height 32
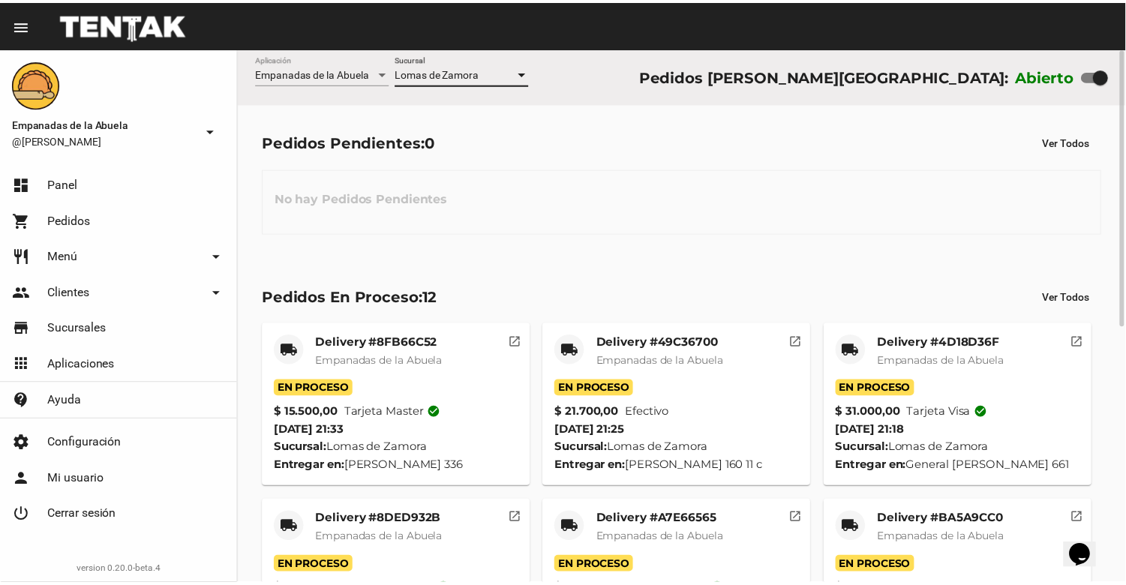
scroll to position [496, 0]
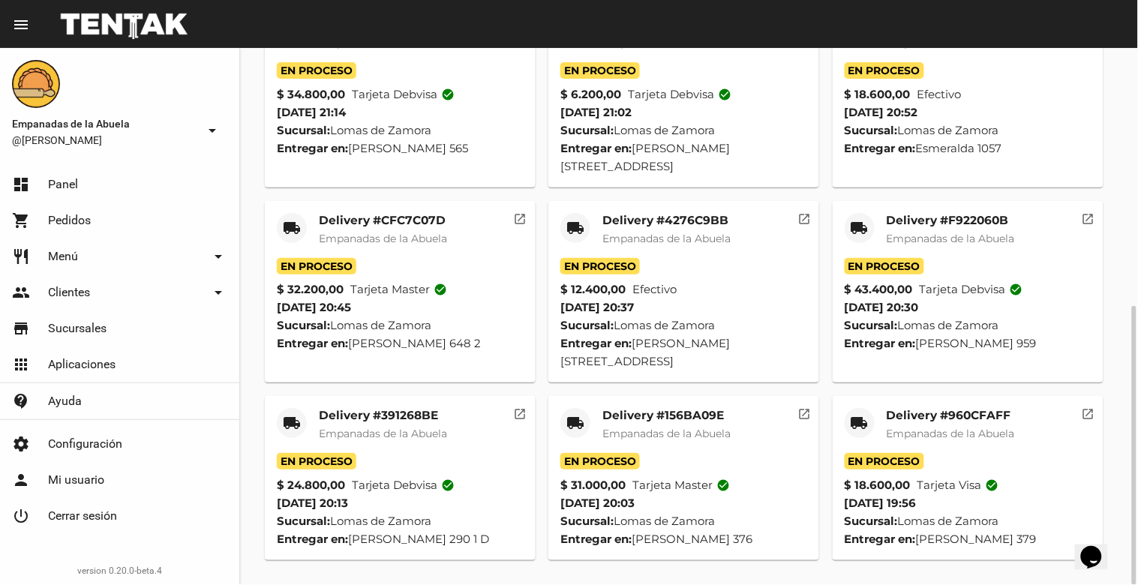
click at [957, 430] on span "Empanadas de la Abuela" at bounding box center [951, 434] width 128 height 14
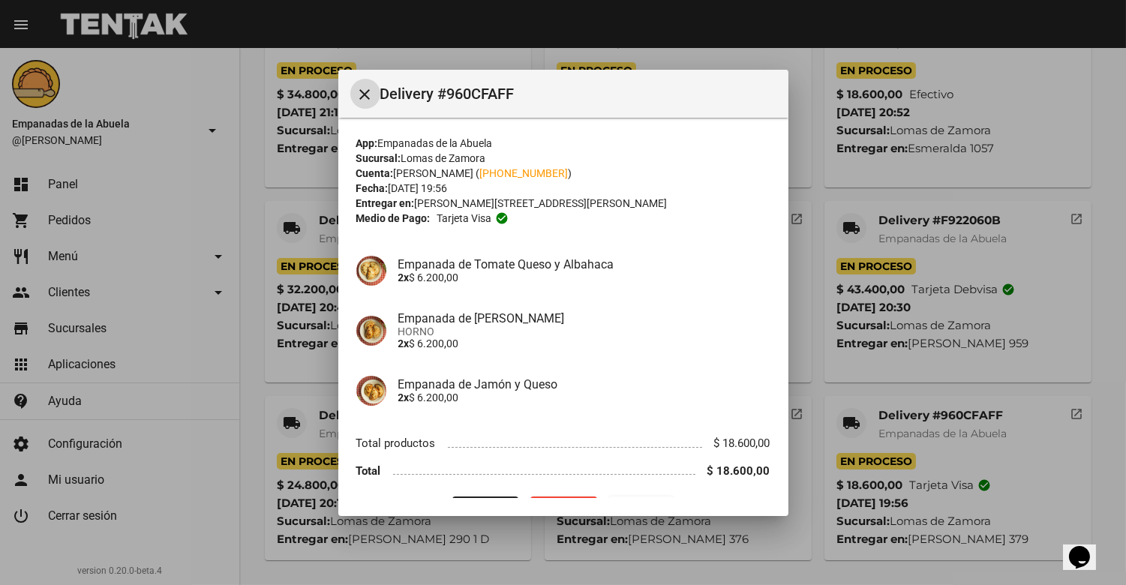
scroll to position [38, 0]
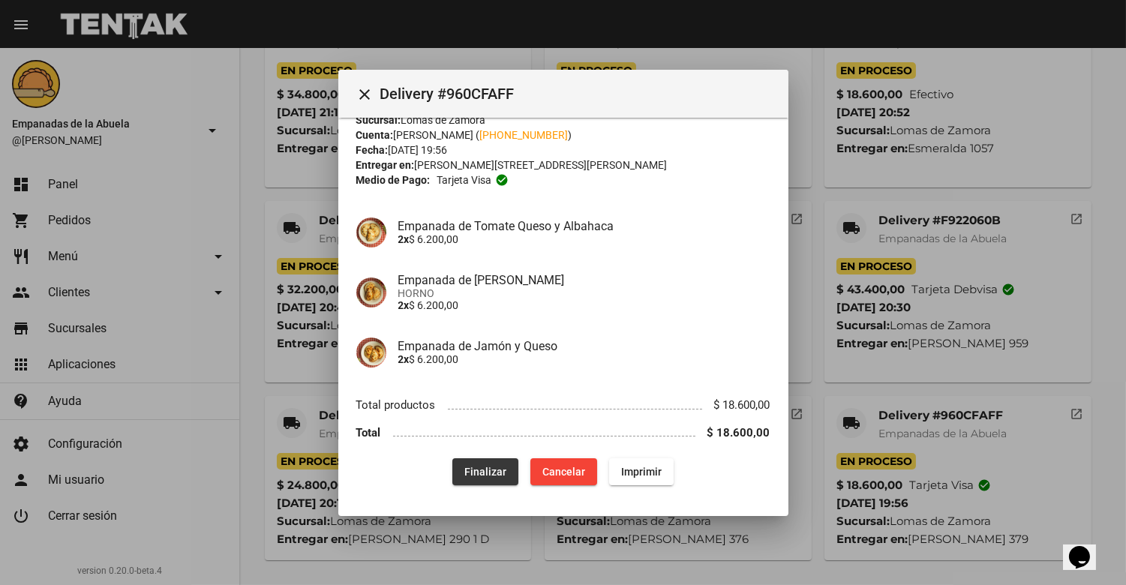
click at [471, 459] on button "Finalizar" at bounding box center [485, 471] width 66 height 27
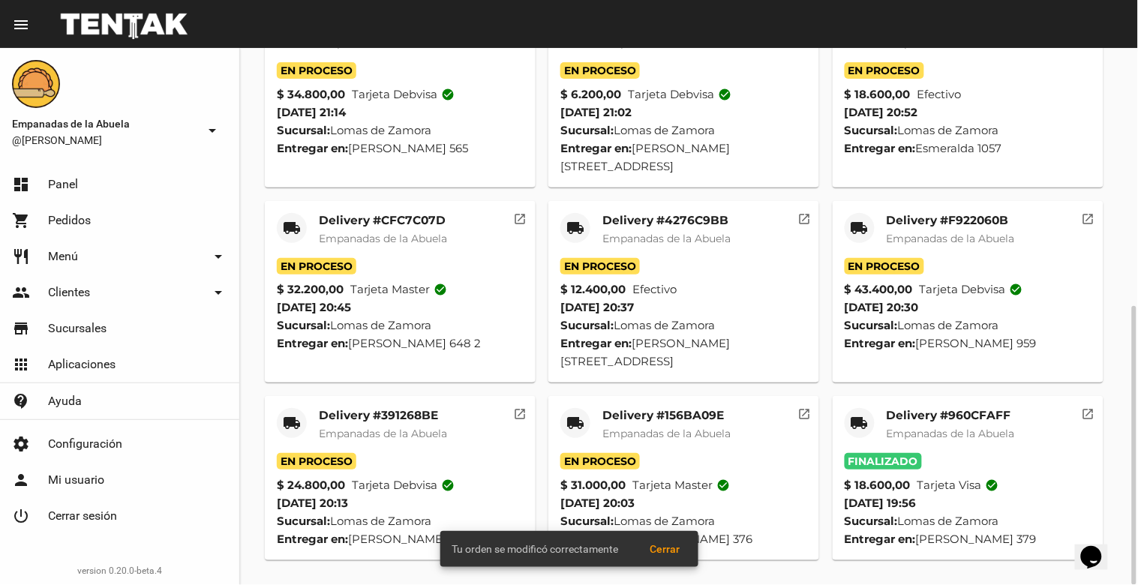
click at [657, 418] on mat-card-title "Delivery #156BA09E" at bounding box center [667, 415] width 128 height 15
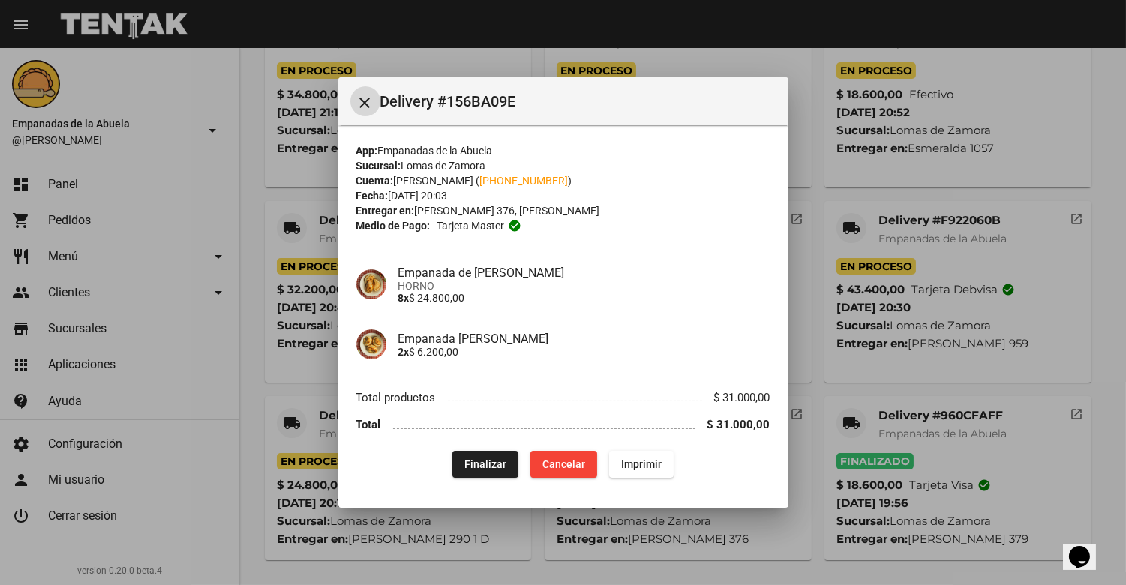
click at [467, 465] on span "Finalizar" at bounding box center [485, 464] width 42 height 12
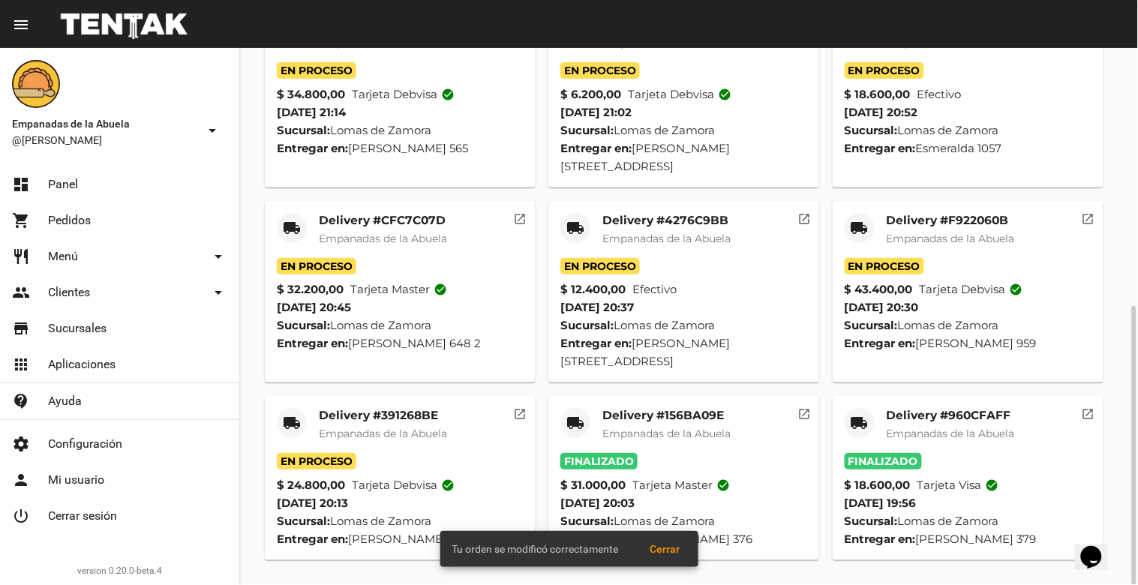
click at [386, 413] on mat-card-title "Delivery #391268BE" at bounding box center [383, 415] width 128 height 15
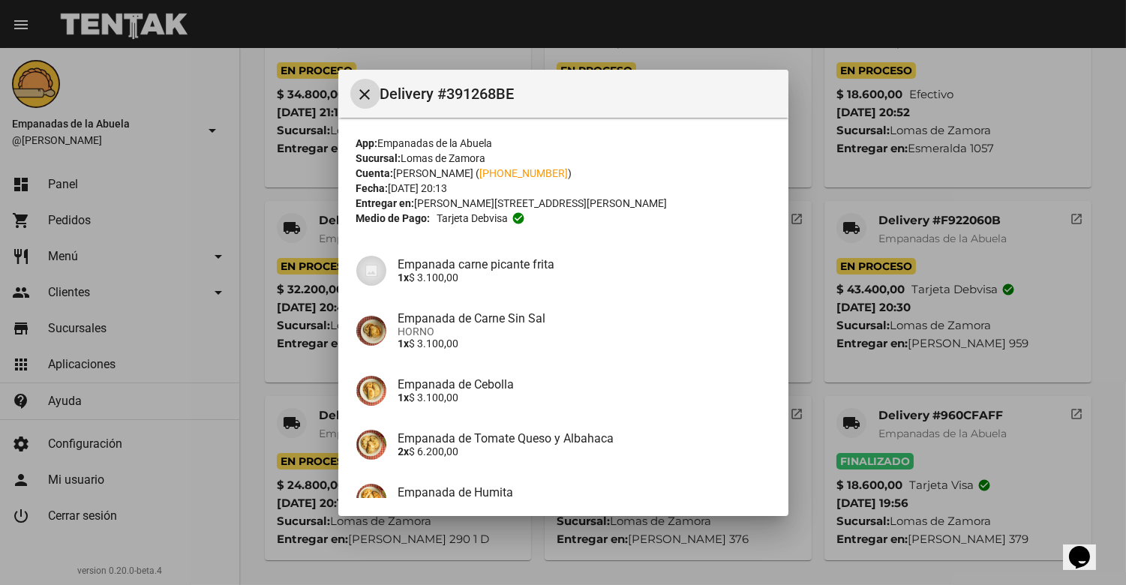
scroll to position [278, 0]
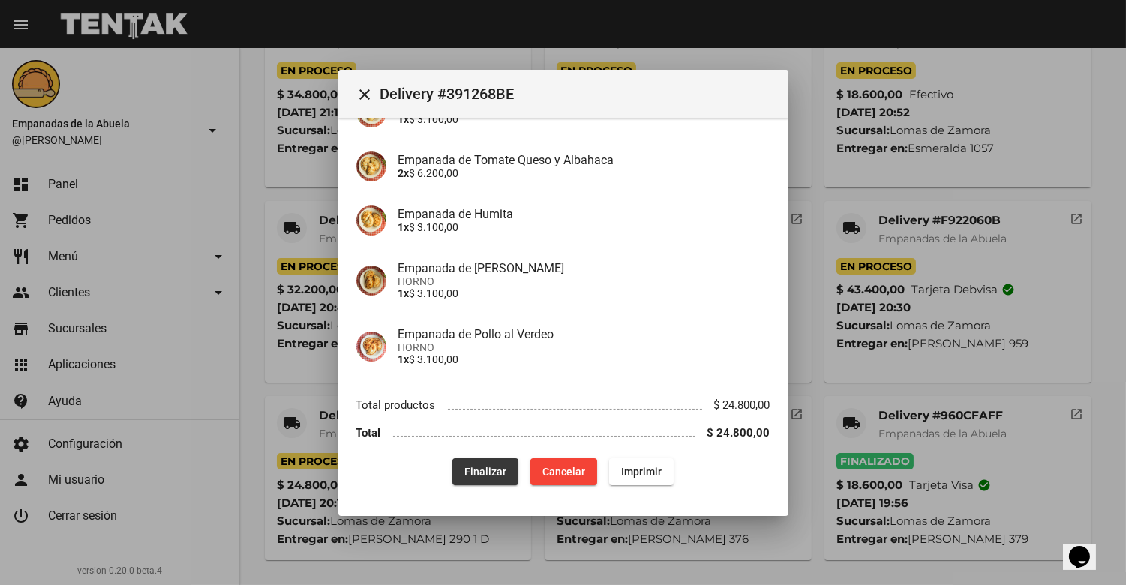
click at [470, 474] on span "Finalizar" at bounding box center [485, 472] width 42 height 12
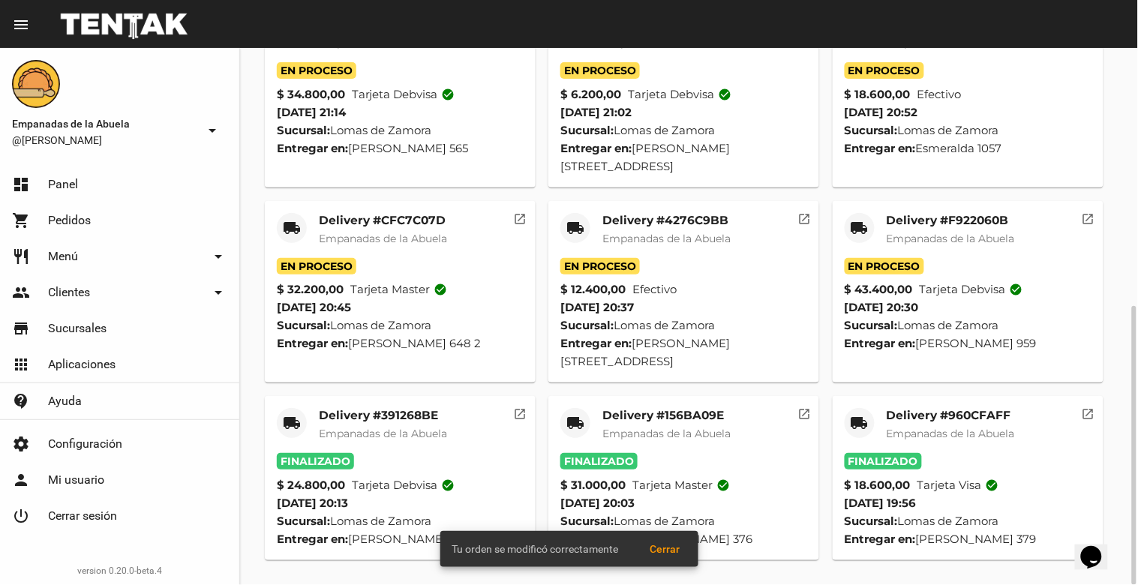
click at [978, 228] on div "Delivery #F922060B Empanadas de la Abuela" at bounding box center [951, 235] width 128 height 45
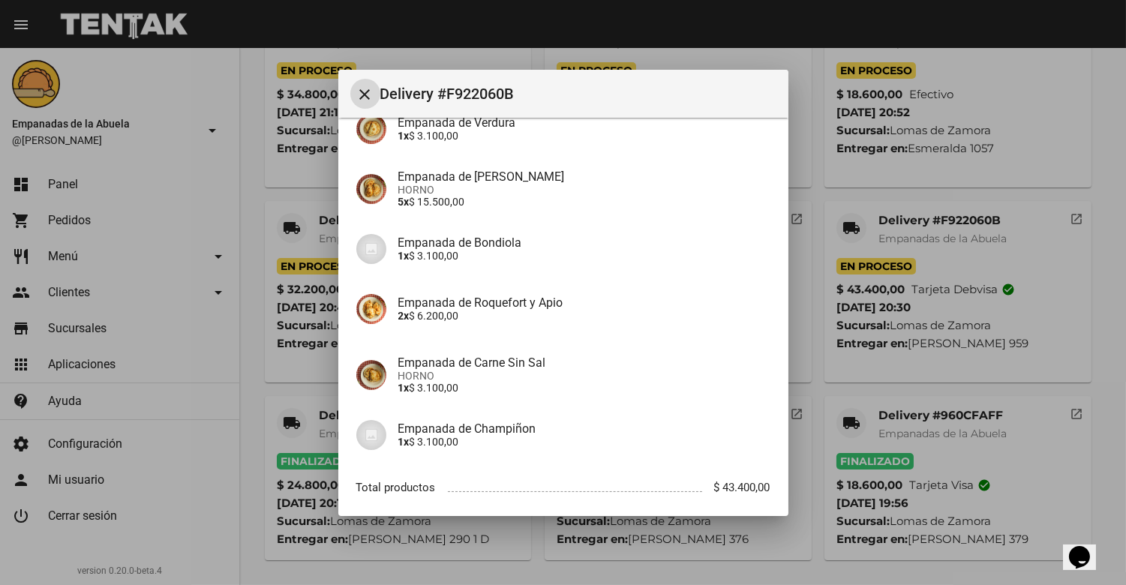
scroll to position [332, 0]
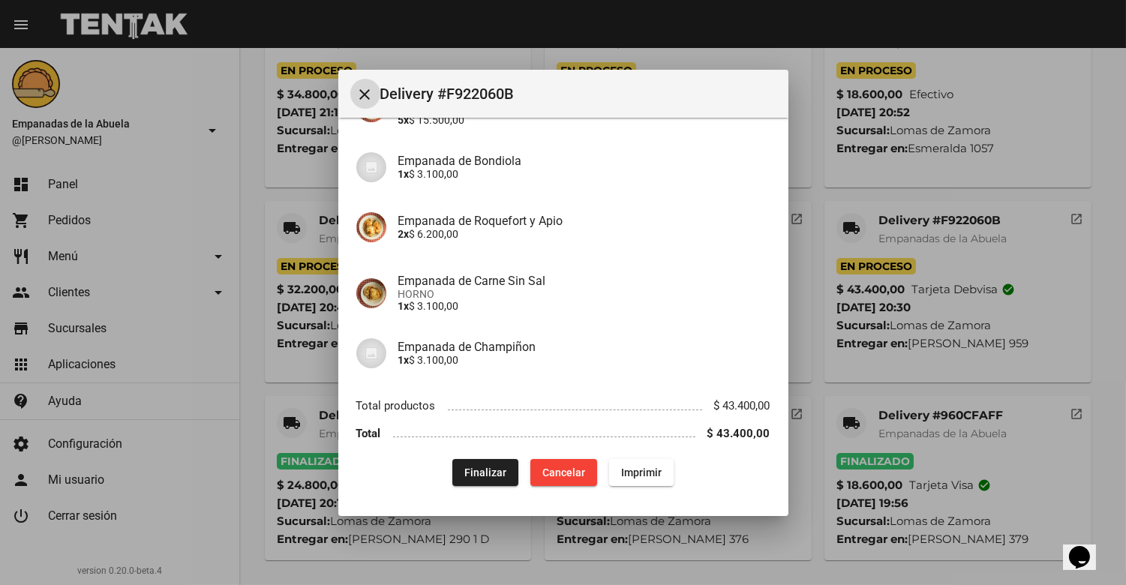
click at [474, 470] on span "Finalizar" at bounding box center [485, 473] width 42 height 12
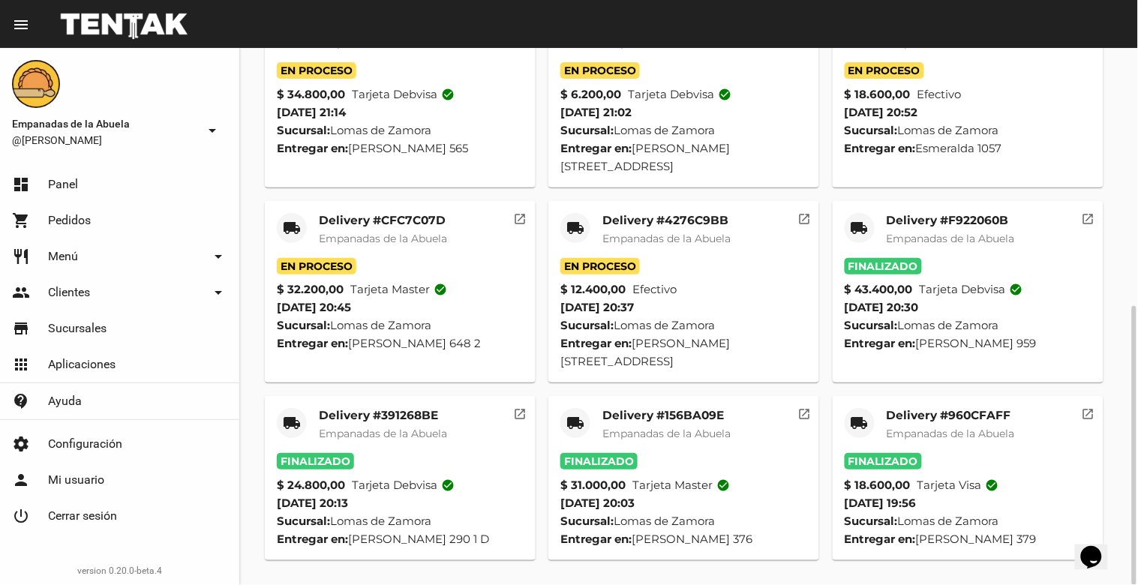
click at [677, 227] on mat-card-title "Delivery #4276C9BB" at bounding box center [667, 220] width 128 height 15
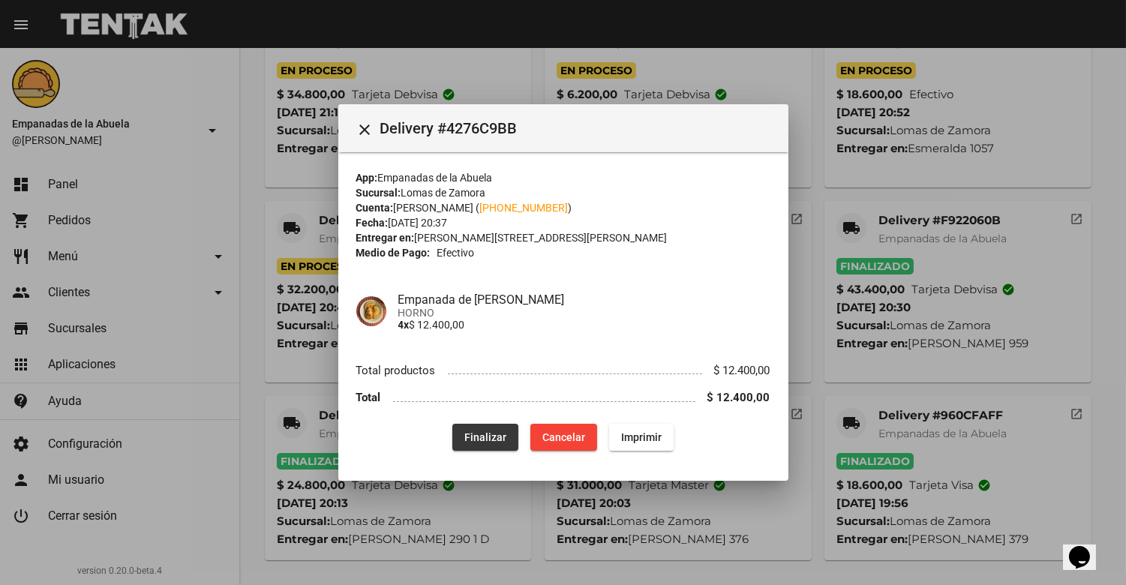
click at [476, 439] on span "Finalizar" at bounding box center [485, 437] width 42 height 12
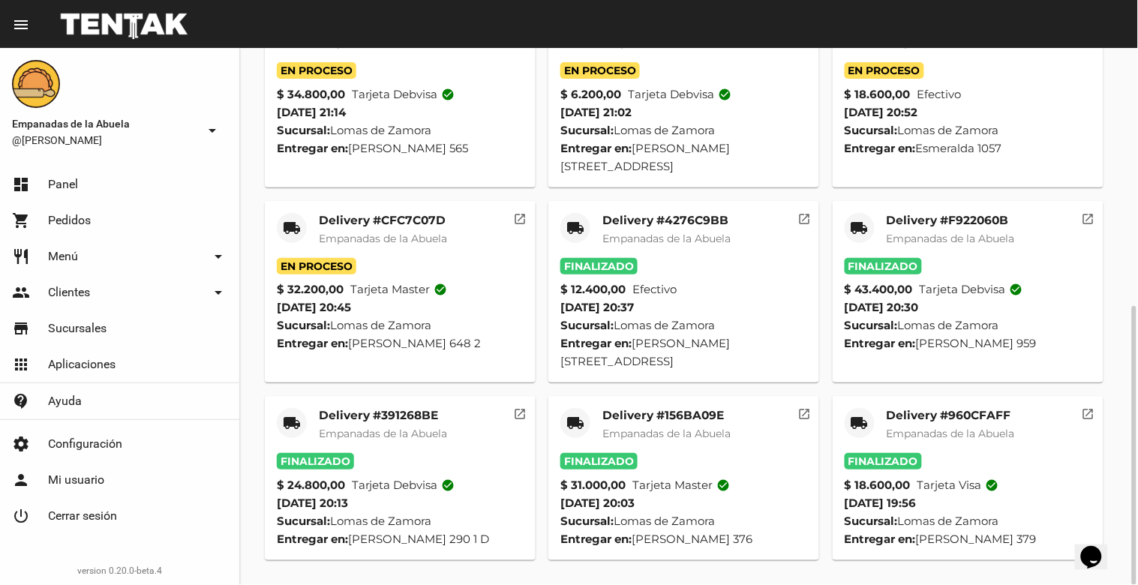
click at [391, 233] on span "Empanadas de la Abuela" at bounding box center [383, 239] width 128 height 14
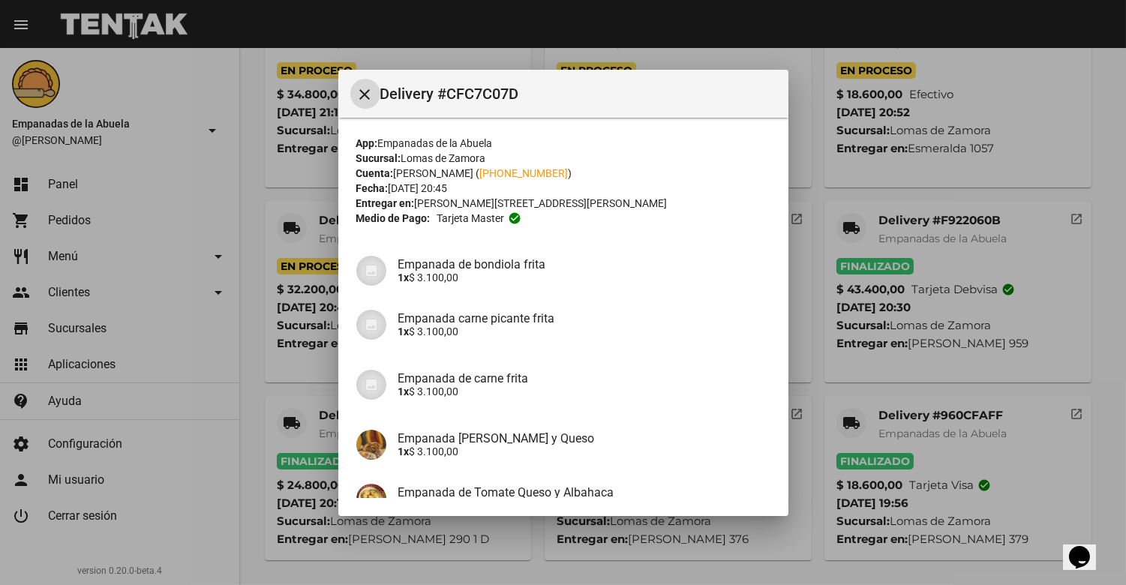
scroll to position [266, 0]
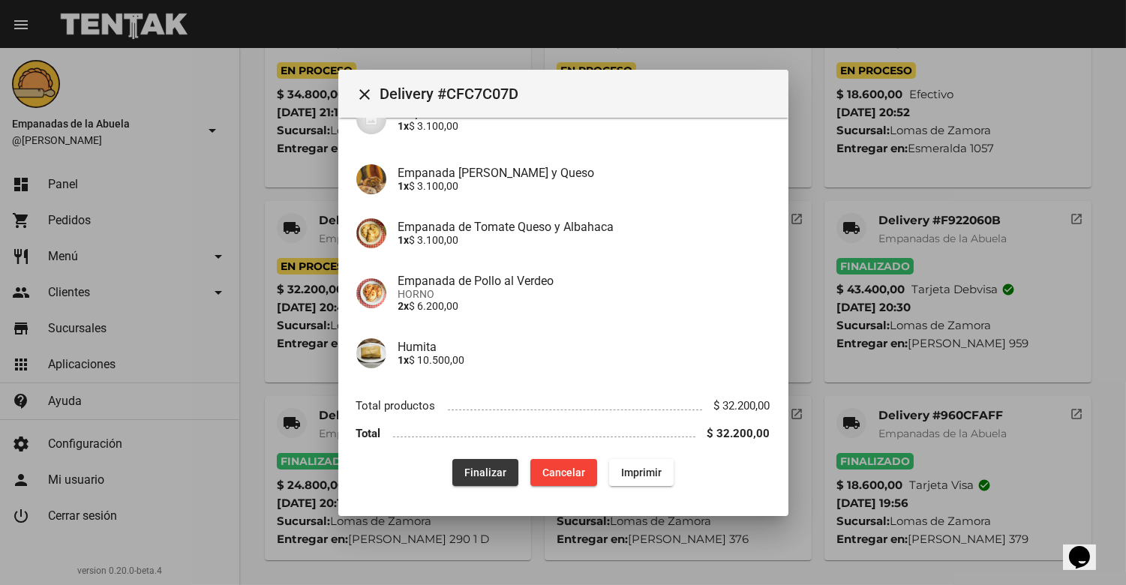
click at [469, 484] on button "Finalizar" at bounding box center [485, 472] width 66 height 27
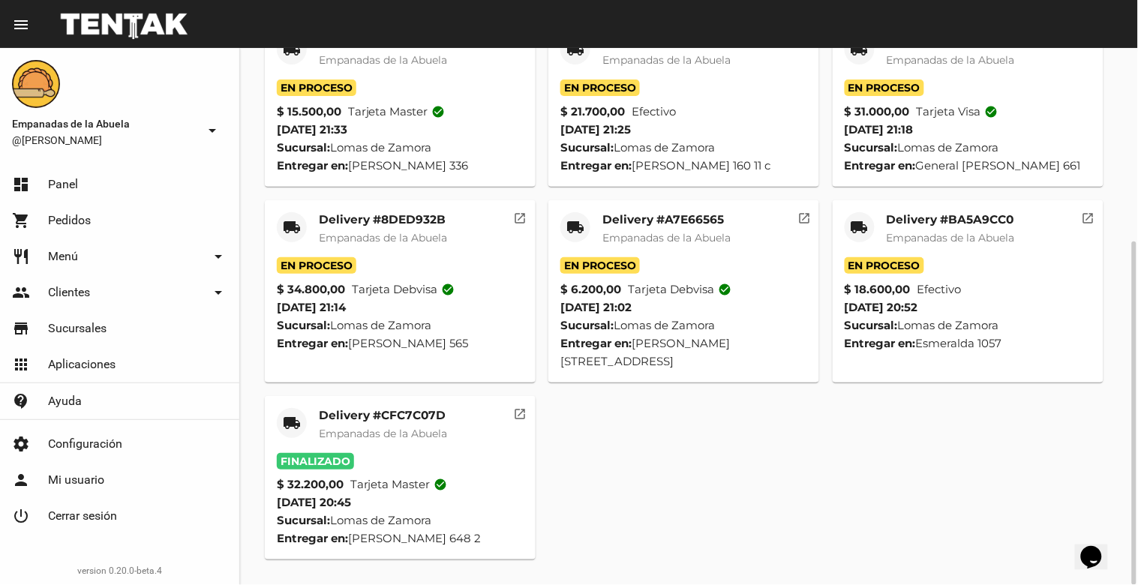
scroll to position [0, 0]
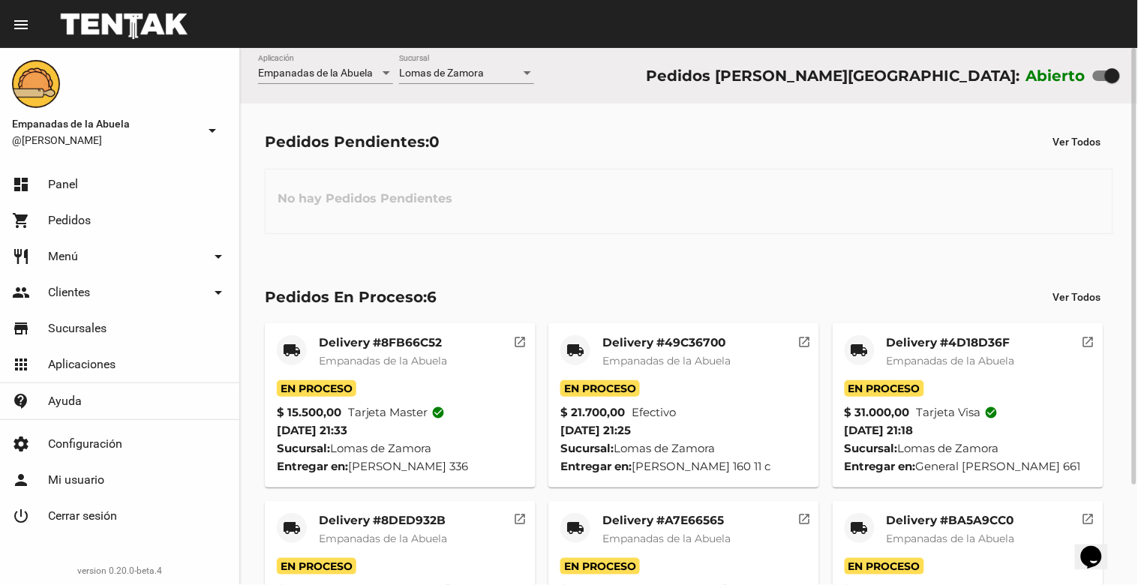
click at [480, 62] on div "Lomas de Zamora Sucursal" at bounding box center [466, 69] width 135 height 29
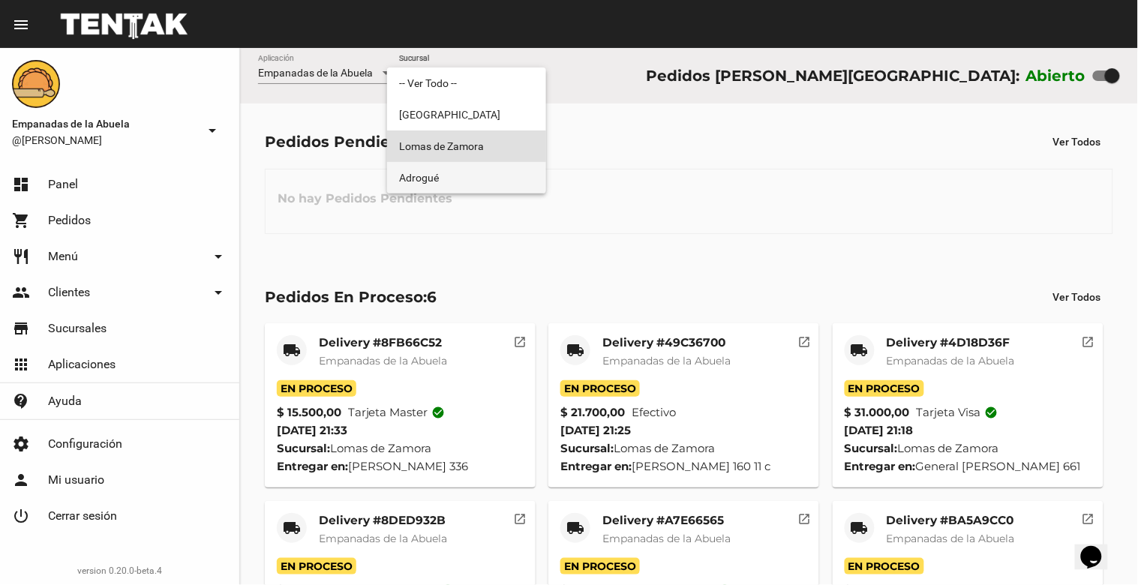
click at [480, 174] on span "Adrogué" at bounding box center [466, 178] width 135 height 32
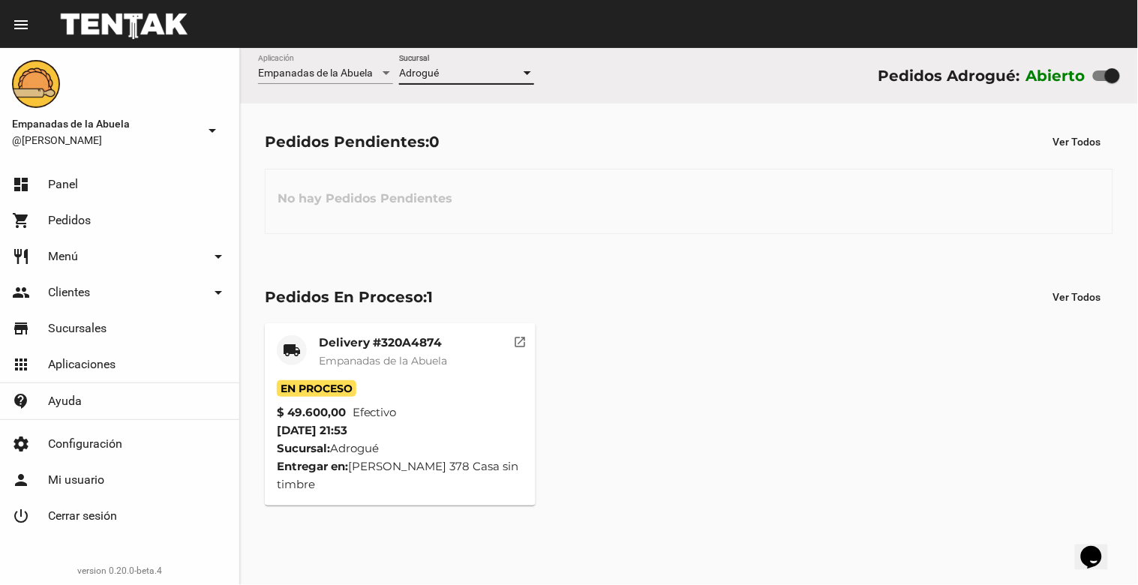
click at [463, 62] on div "Adrogué Sucursal" at bounding box center [466, 69] width 135 height 29
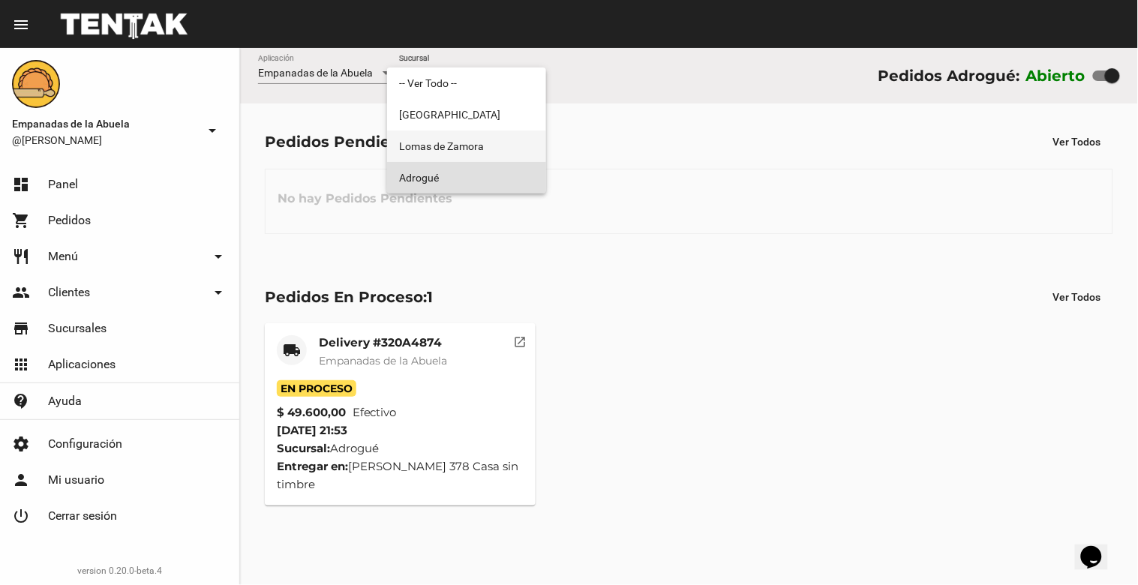
click at [481, 136] on span "Lomas de Zamora" at bounding box center [466, 147] width 135 height 32
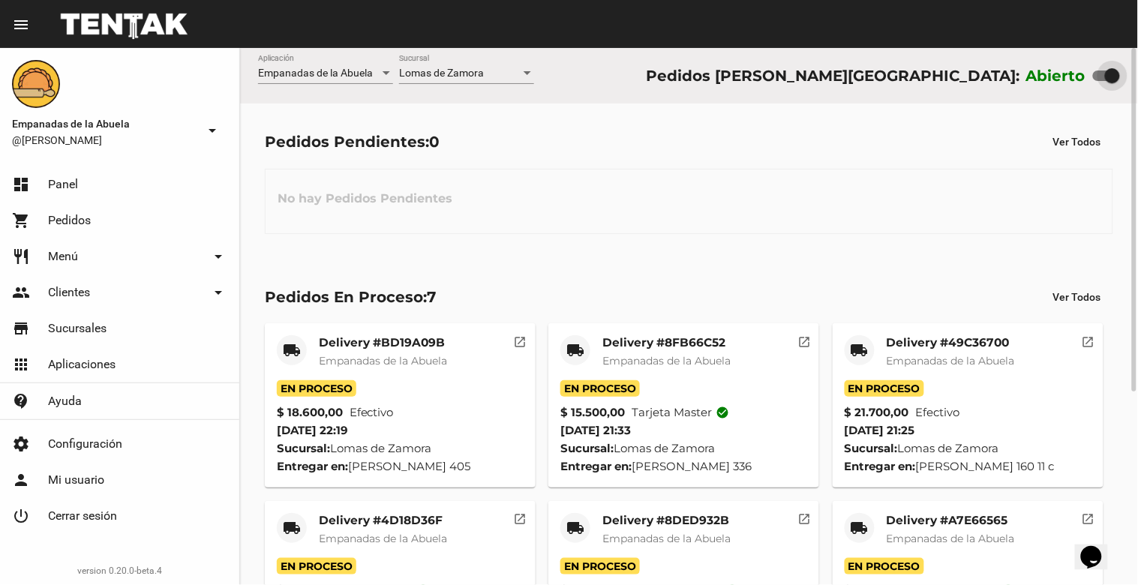
click at [1108, 71] on div at bounding box center [1112, 75] width 15 height 15
click at [1101, 81] on input "checkbox" at bounding box center [1100, 81] width 1 height 1
checkbox input "false"
